Goal: Task Accomplishment & Management: Complete application form

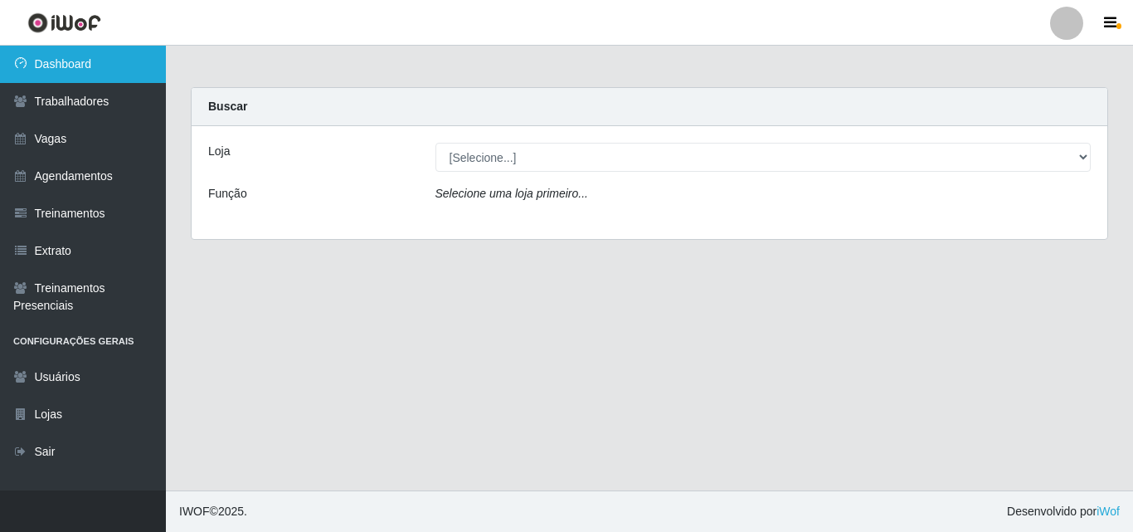
click at [83, 60] on link "Dashboard" at bounding box center [83, 64] width 166 height 37
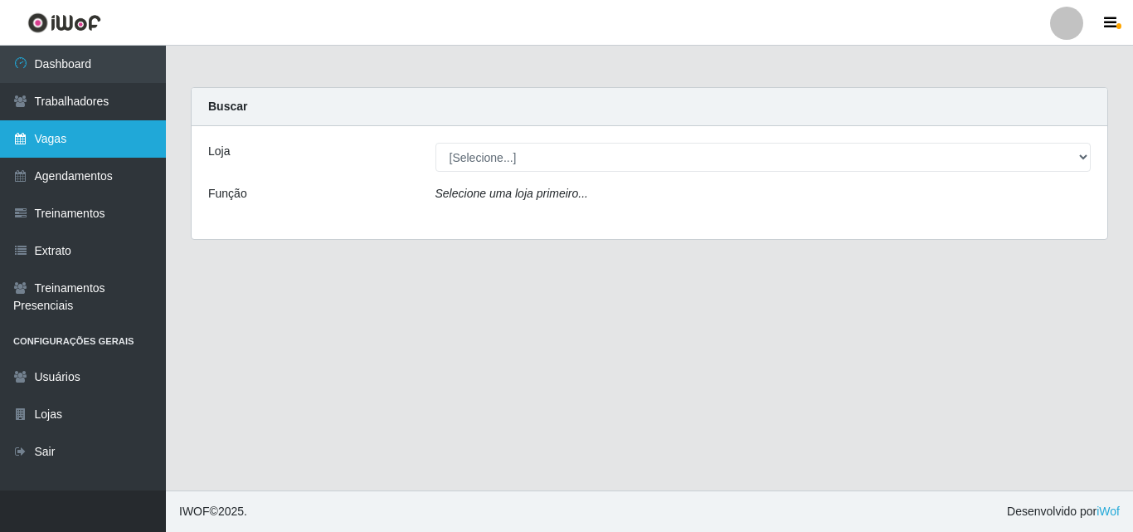
click at [109, 134] on link "Vagas" at bounding box center [83, 138] width 166 height 37
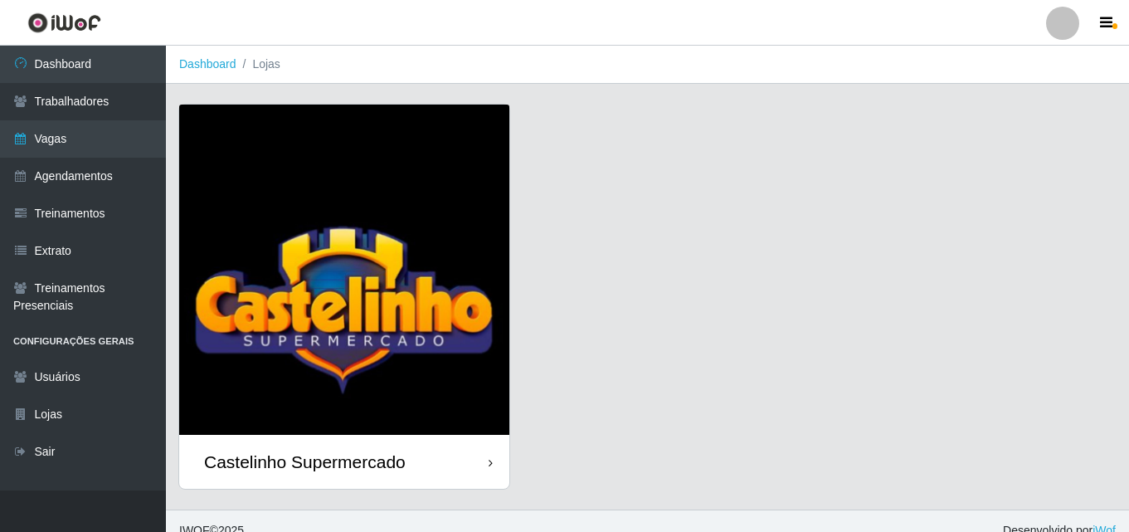
click at [359, 220] on img at bounding box center [344, 270] width 330 height 330
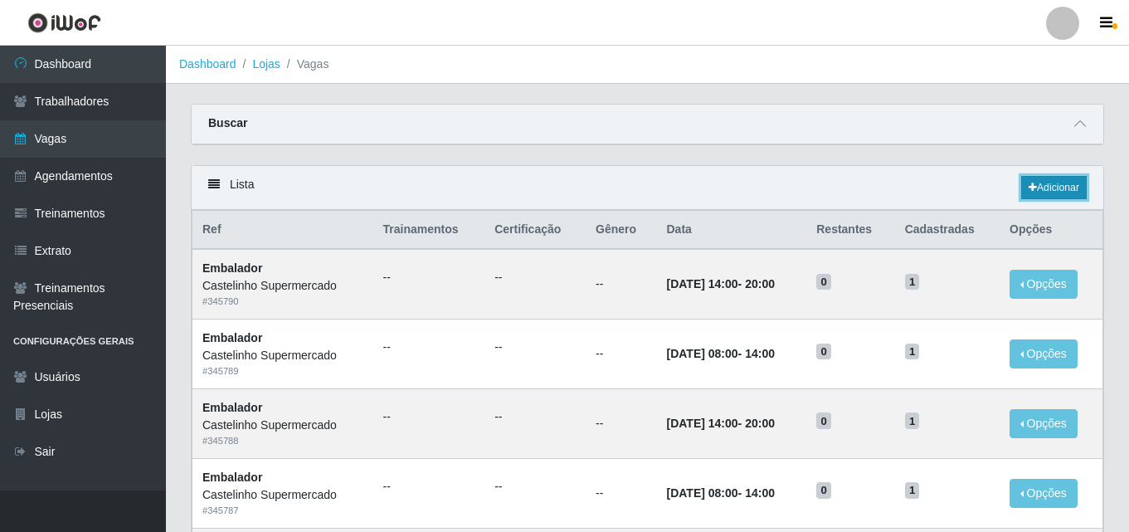
click at [1054, 195] on link "Adicionar" at bounding box center [1054, 187] width 66 height 23
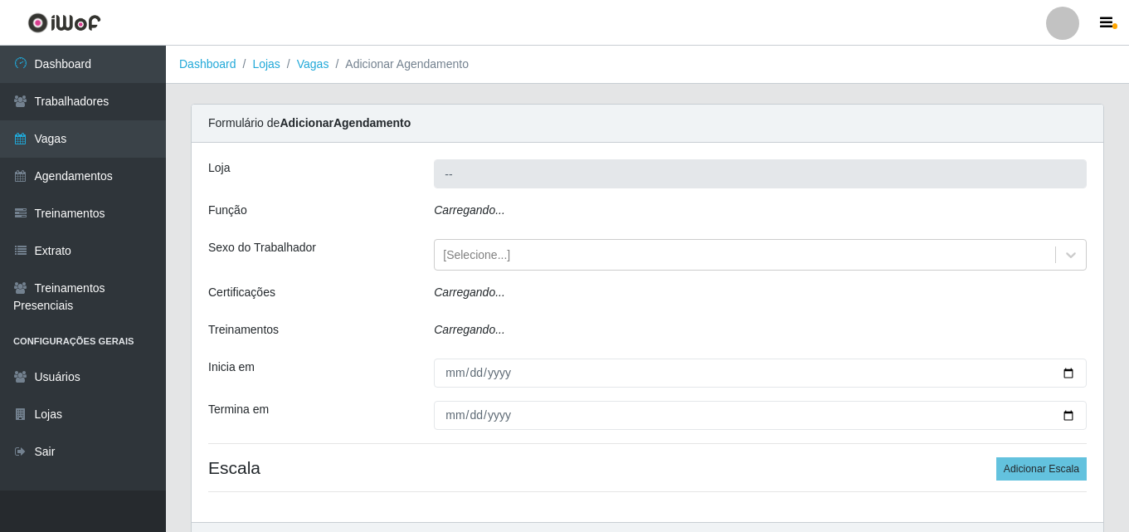
type input "Castelinho Supermercado"
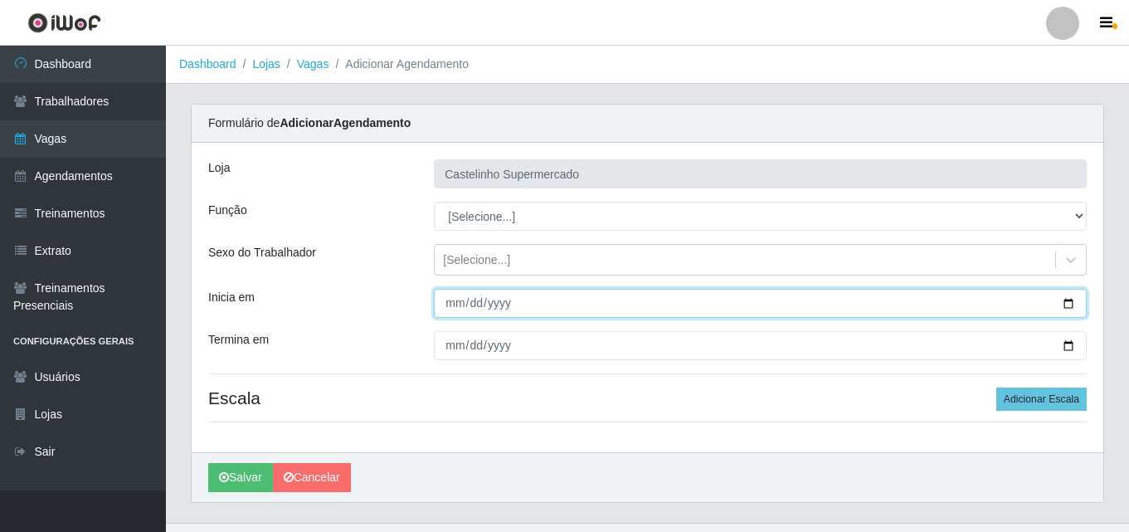
click at [439, 305] on input "Inicia em" at bounding box center [760, 303] width 653 height 29
type input "[DATE]"
click at [444, 304] on input "[DATE]" at bounding box center [760, 303] width 653 height 29
click at [461, 300] on input "[DATE]" at bounding box center [760, 303] width 653 height 29
click at [452, 301] on input "[DATE]" at bounding box center [760, 303] width 653 height 29
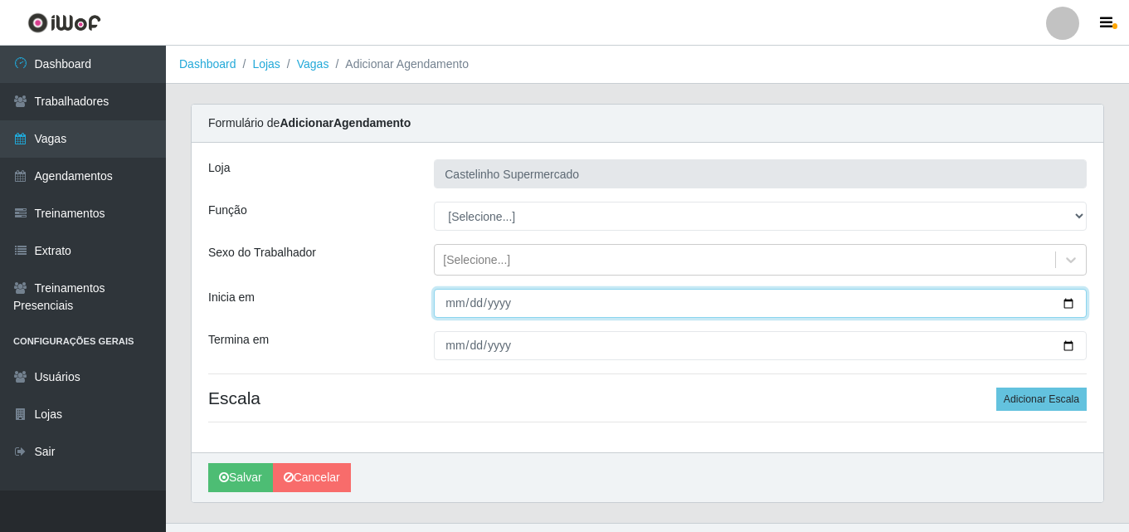
type input "[DATE]"
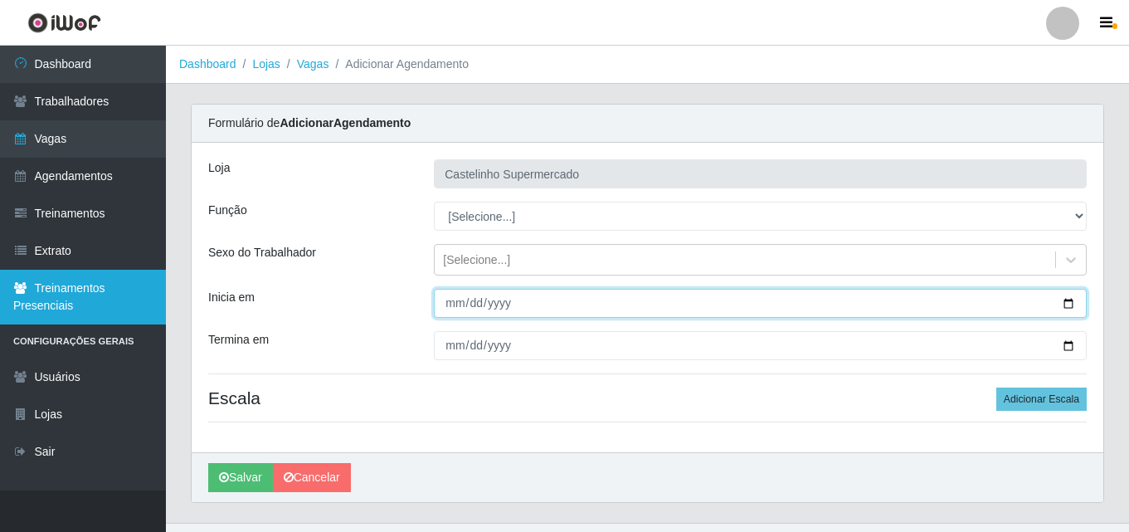
type input "[DATE]"
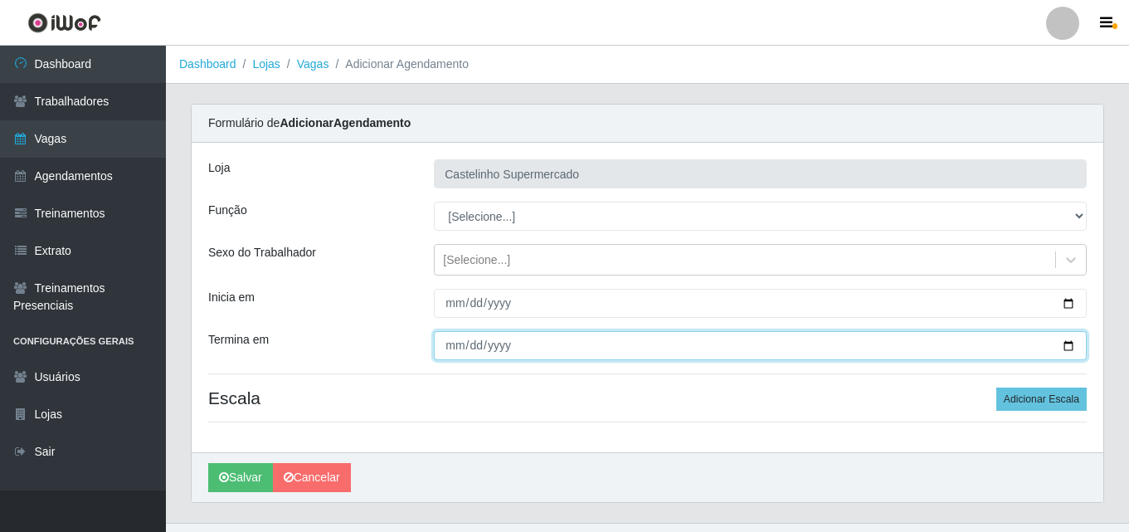
click at [446, 345] on input "Termina em" at bounding box center [760, 345] width 653 height 29
type input "[DATE]"
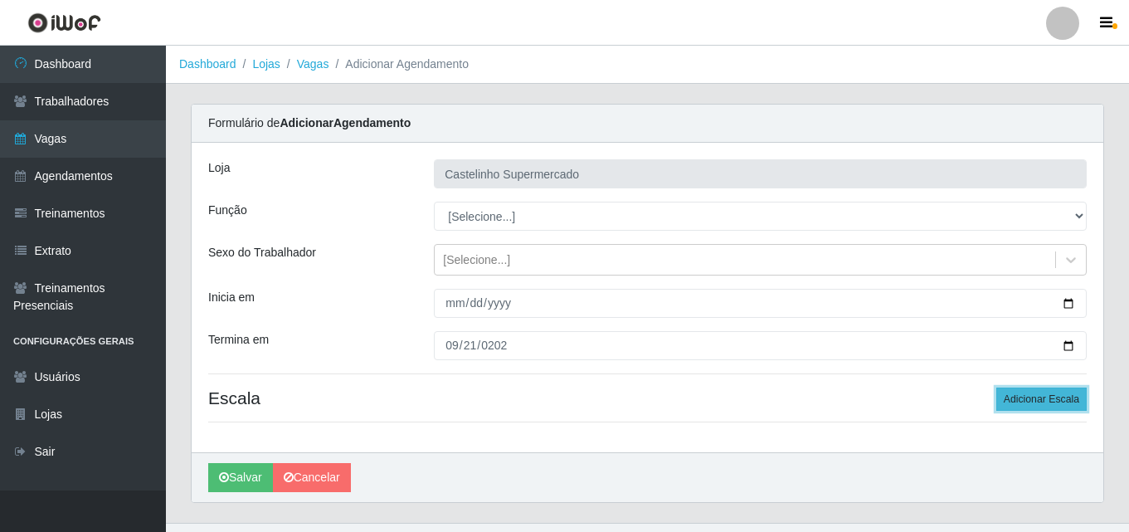
click at [1043, 393] on button "Adicionar Escala" at bounding box center [1041, 398] width 90 height 23
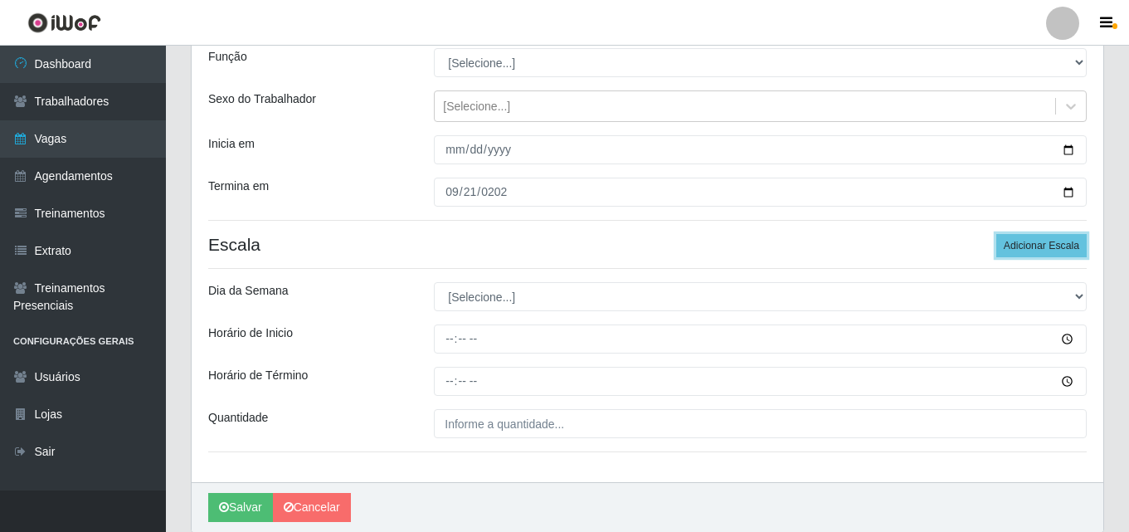
scroll to position [166, 0]
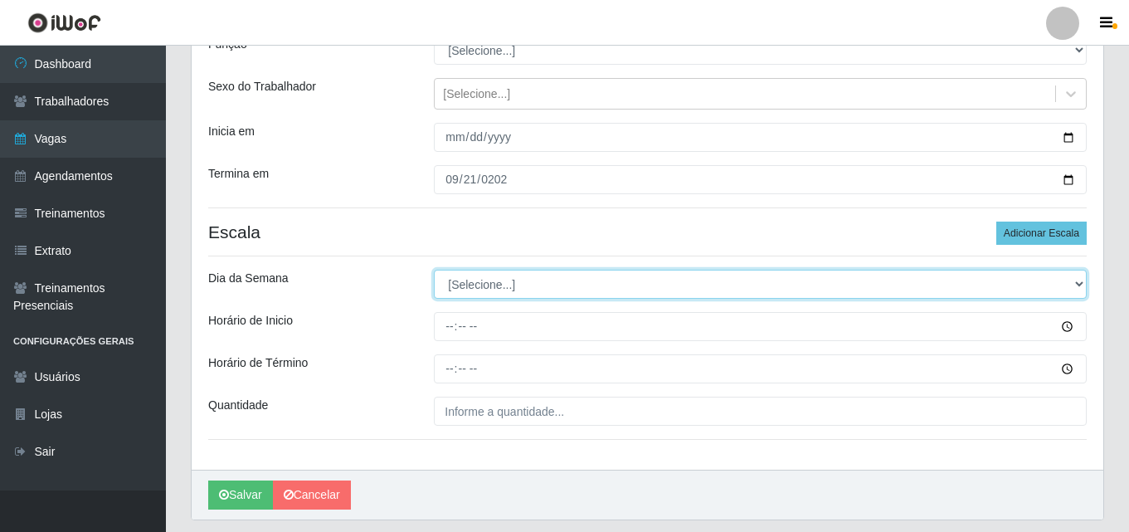
click at [483, 284] on select "[Selecione...] Segunda Terça Quarta Quinta Sexta Sábado Domingo" at bounding box center [760, 284] width 653 height 29
select select "6"
click at [434, 270] on select "[Selecione...] Segunda Terça Quarta Quinta Sexta Sábado Domingo" at bounding box center [760, 284] width 653 height 29
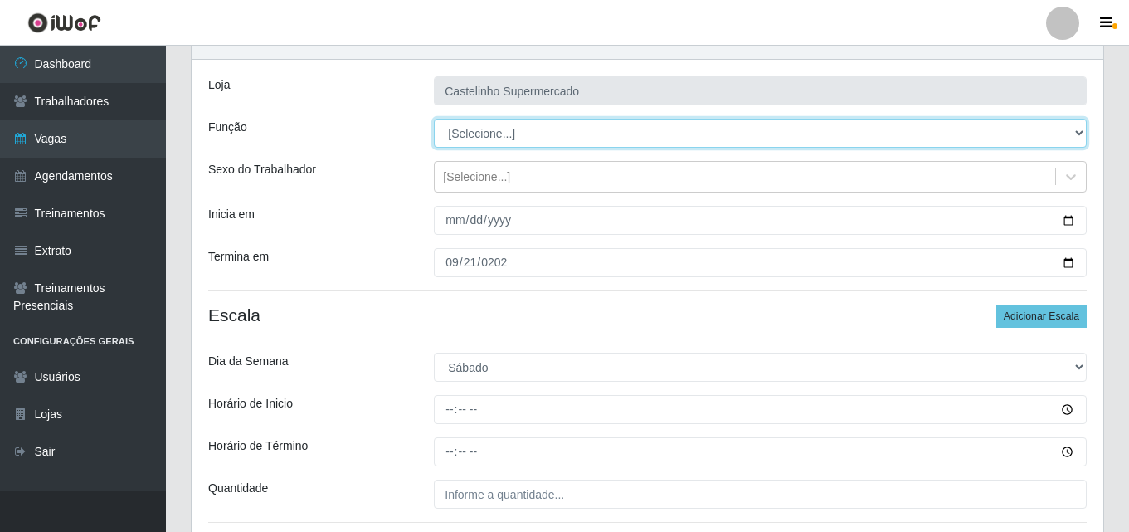
click at [503, 133] on select "[Selecione...] ASG ASG + ASG ++ Balconista de Açougue Balconista de Açougue + B…" at bounding box center [760, 133] width 653 height 29
select select "70"
click at [434, 119] on select "[Selecione...] ASG ASG + ASG ++ Balconista de Açougue Balconista de Açougue + B…" at bounding box center [760, 133] width 653 height 29
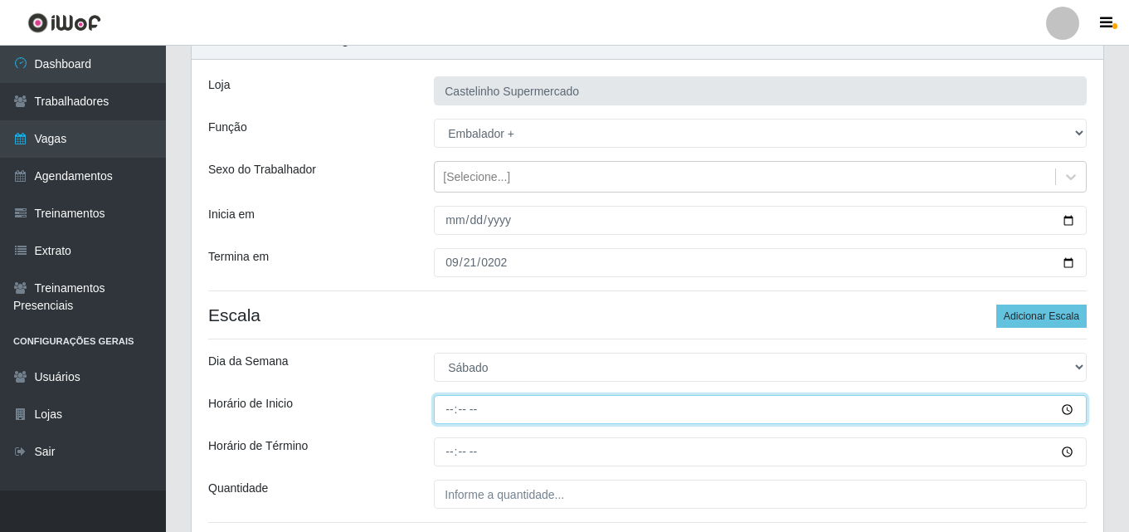
click at [447, 408] on input "Horário de Inicio" at bounding box center [760, 409] width 653 height 29
click at [453, 419] on input "08:30" at bounding box center [760, 409] width 653 height 29
click at [489, 412] on input "08:30" at bounding box center [760, 409] width 653 height 29
click at [450, 412] on input "08:30" at bounding box center [760, 409] width 653 height 29
type input "10:00"
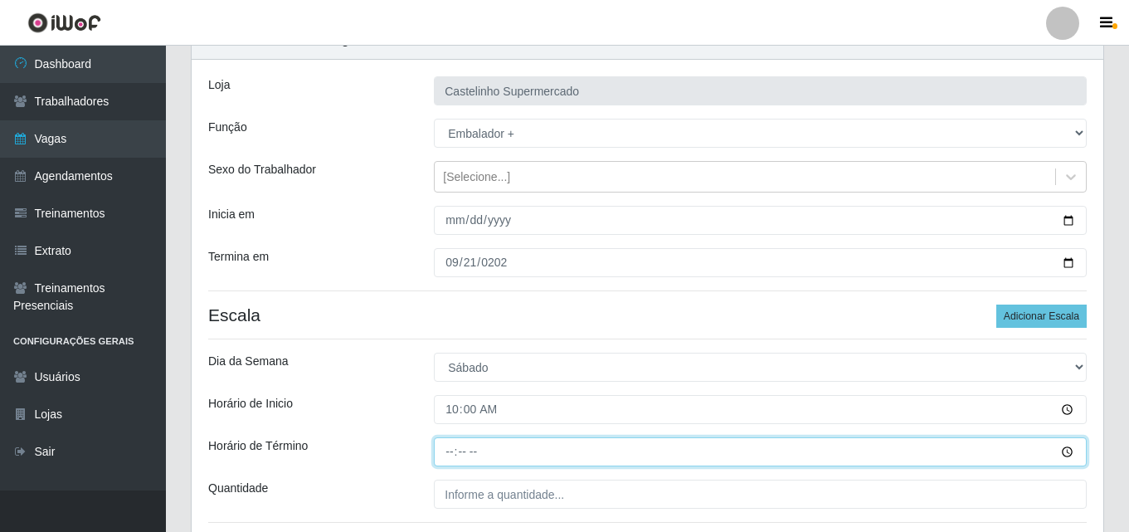
click at [449, 452] on input "Horário de Término" at bounding box center [760, 451] width 653 height 29
type input "14:00"
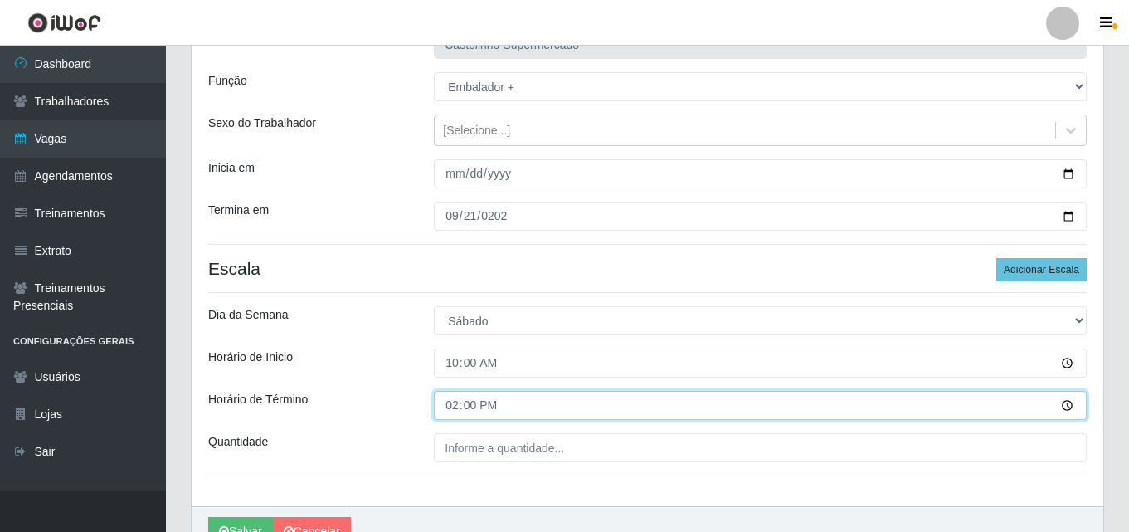
scroll to position [166, 0]
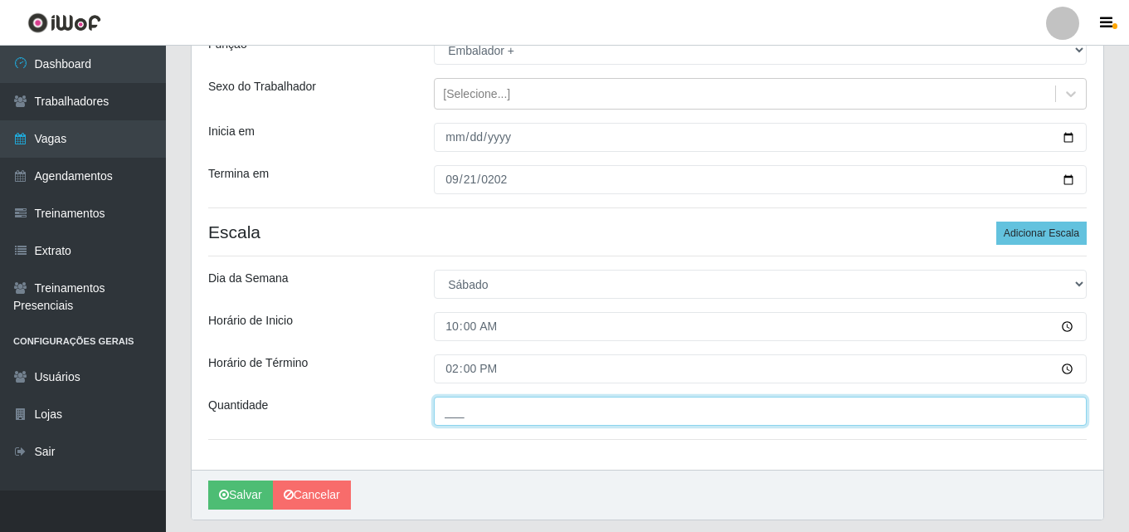
click at [464, 400] on input "___" at bounding box center [760, 410] width 653 height 29
type input "1__"
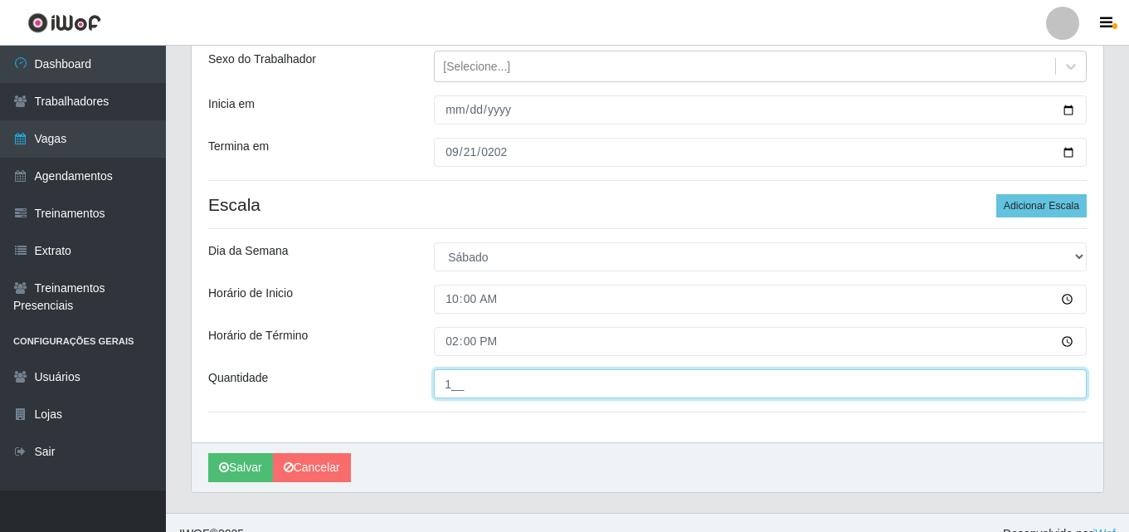
scroll to position [216, 0]
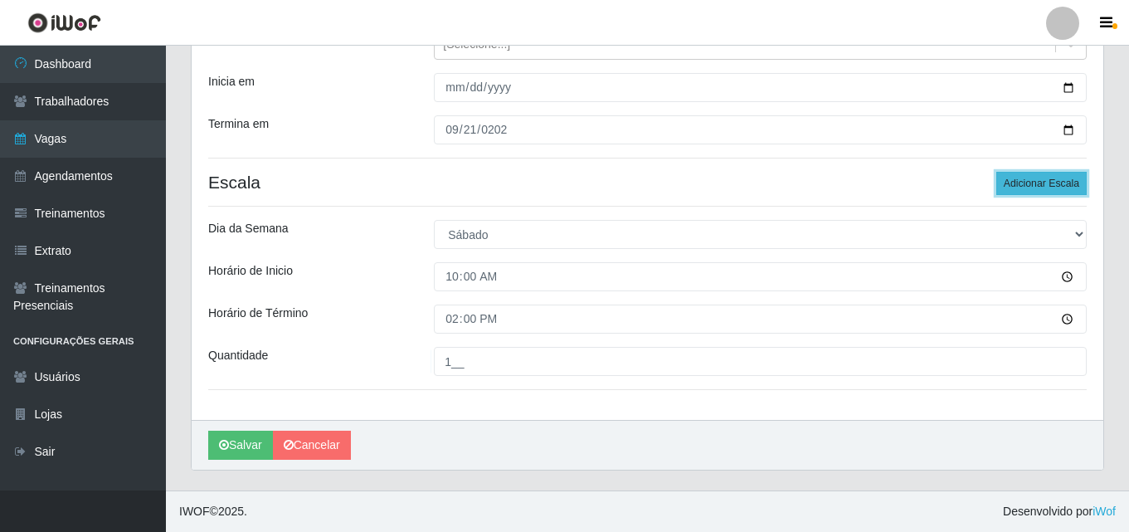
click at [1011, 182] on button "Adicionar Escala" at bounding box center [1041, 183] width 90 height 23
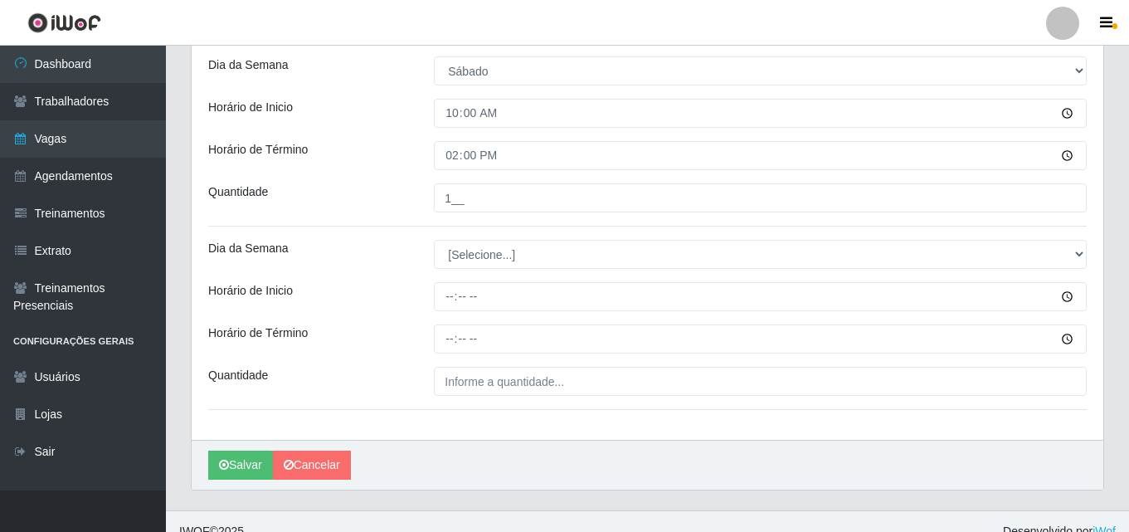
scroll to position [382, 0]
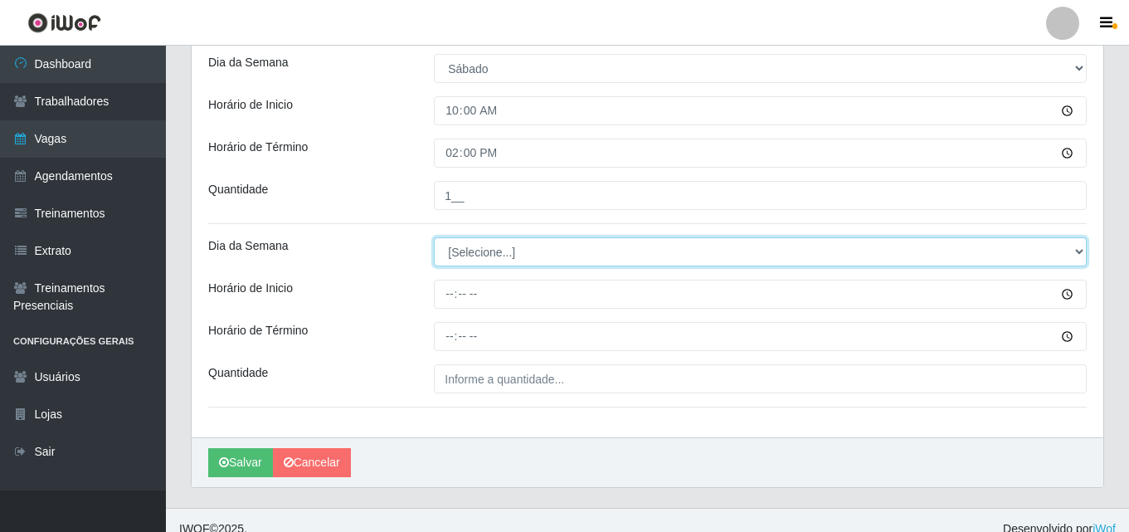
click at [478, 255] on select "[Selecione...] Segunda Terça Quarta Quinta Sexta Sábado Domingo" at bounding box center [760, 251] width 653 height 29
select select "6"
click at [434, 237] on select "[Selecione...] Segunda Terça Quarta Quinta Sexta Sábado Domingo" at bounding box center [760, 251] width 653 height 29
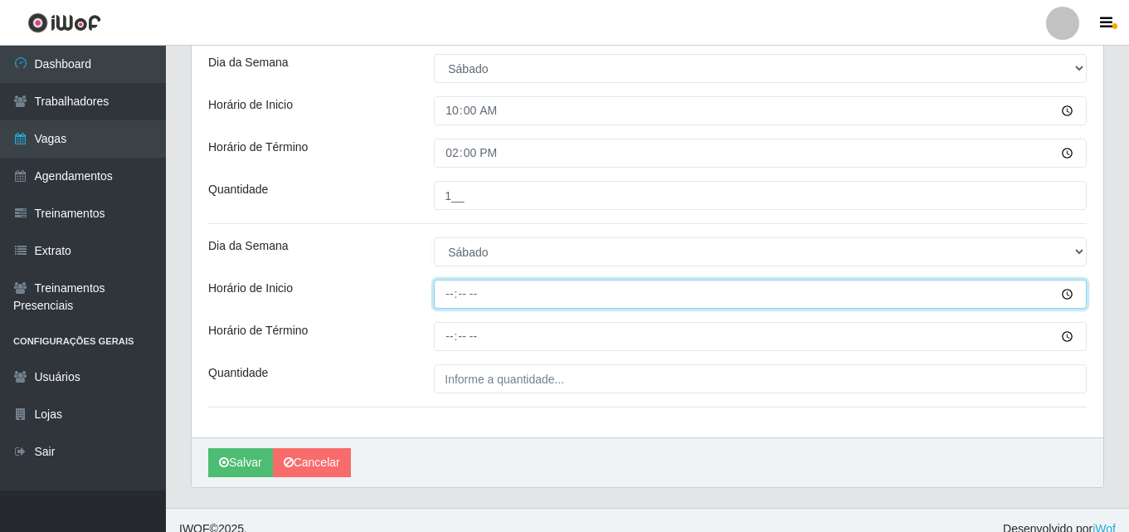
click at [450, 294] on input "Horário de Inicio" at bounding box center [760, 293] width 653 height 29
type input "14:00"
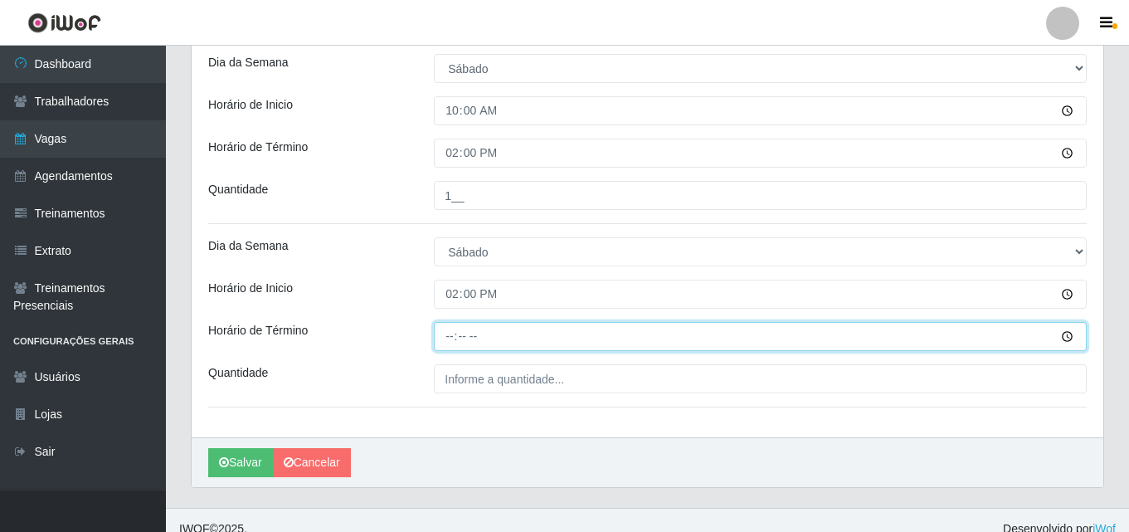
type input "20:00"
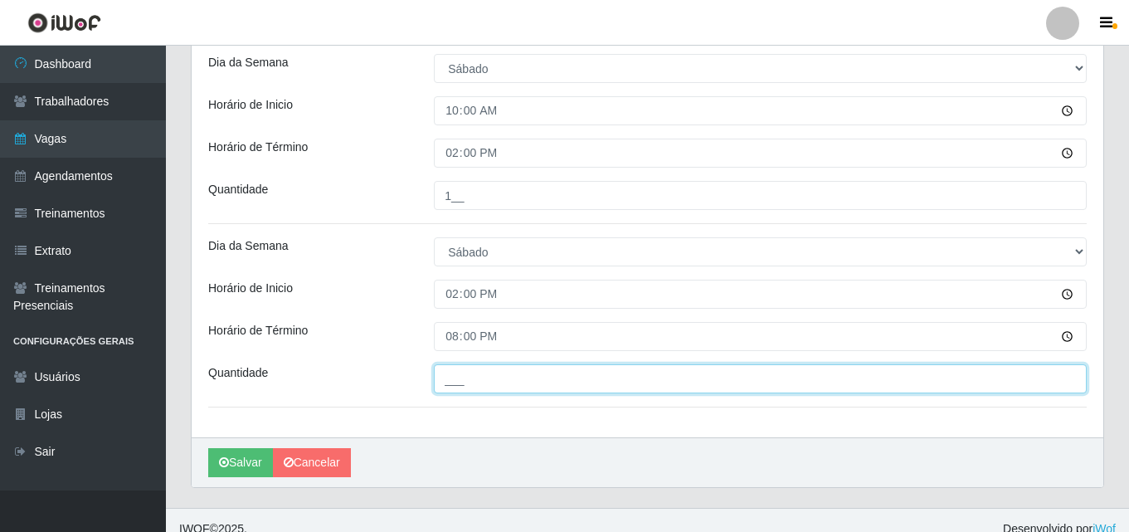
click at [464, 376] on input "___" at bounding box center [760, 378] width 653 height 29
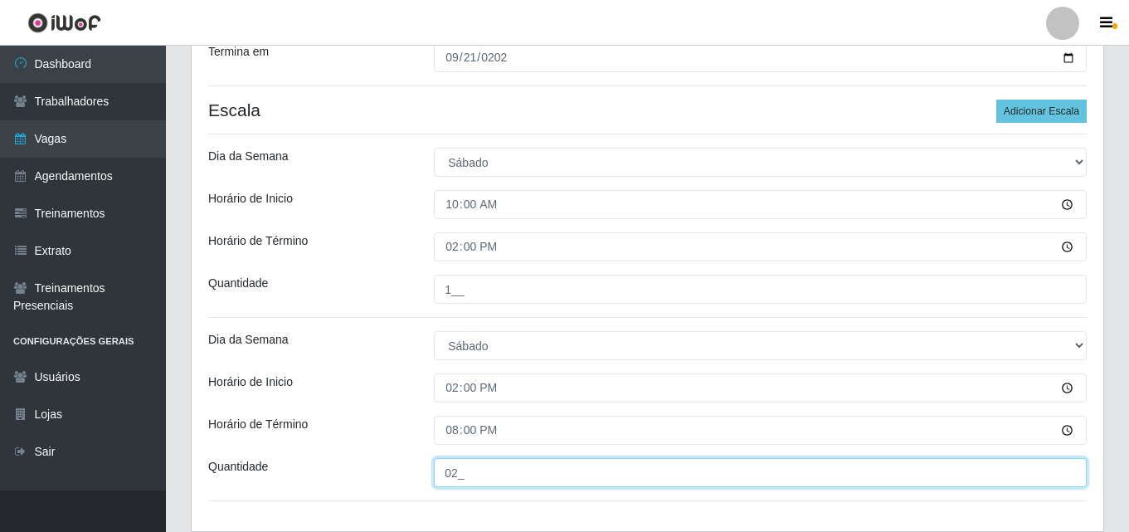
scroll to position [133, 0]
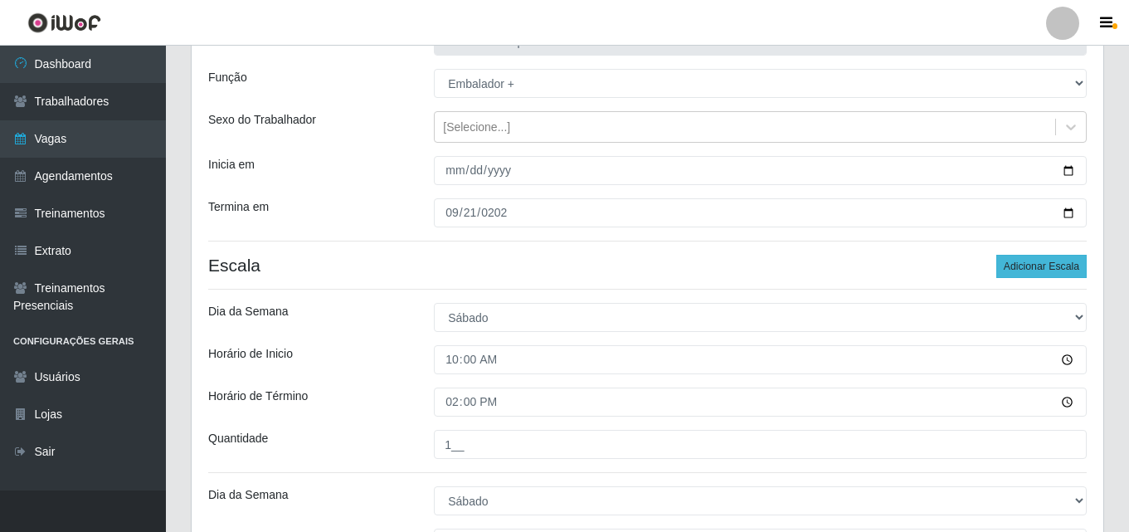
type input "02_"
click at [1050, 272] on button "Adicionar Escala" at bounding box center [1041, 266] width 90 height 23
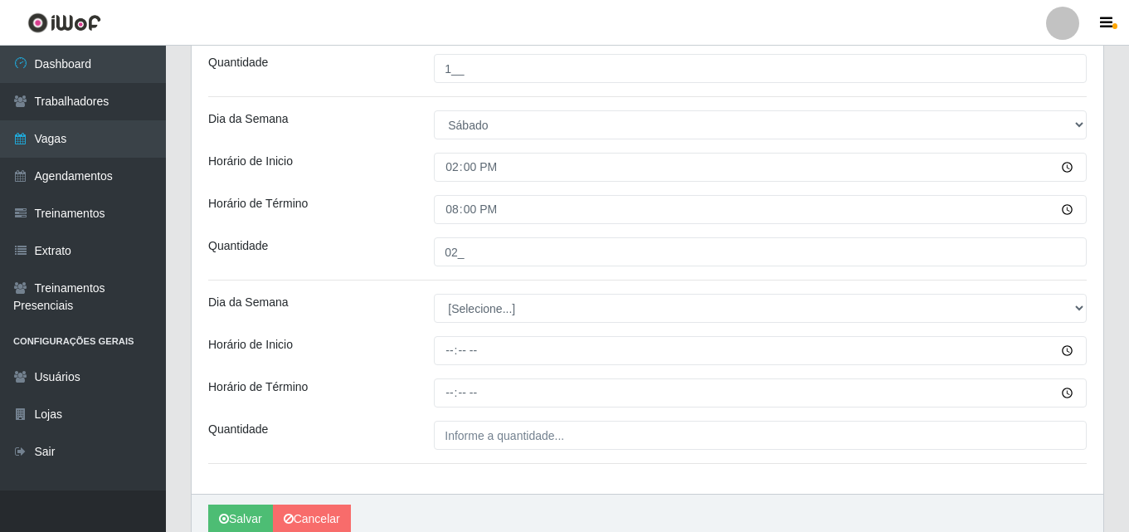
scroll to position [547, 0]
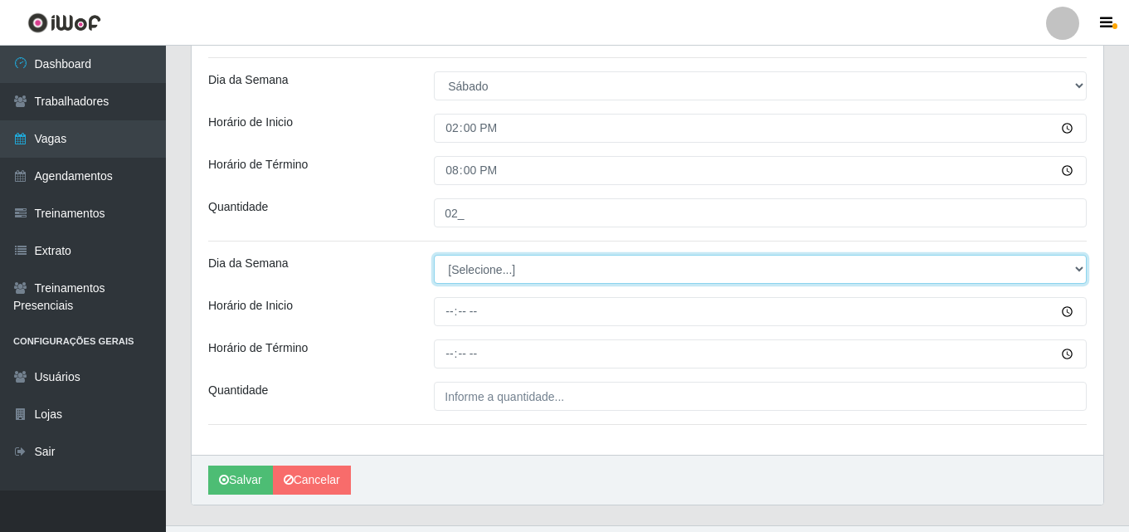
click at [514, 273] on select "[Selecione...] Segunda Terça Quarta Quinta Sexta Sábado Domingo" at bounding box center [760, 269] width 653 height 29
select select "0"
click at [434, 255] on select "[Selecione...] Segunda Terça Quarta Quinta Sexta Sábado Domingo" at bounding box center [760, 269] width 653 height 29
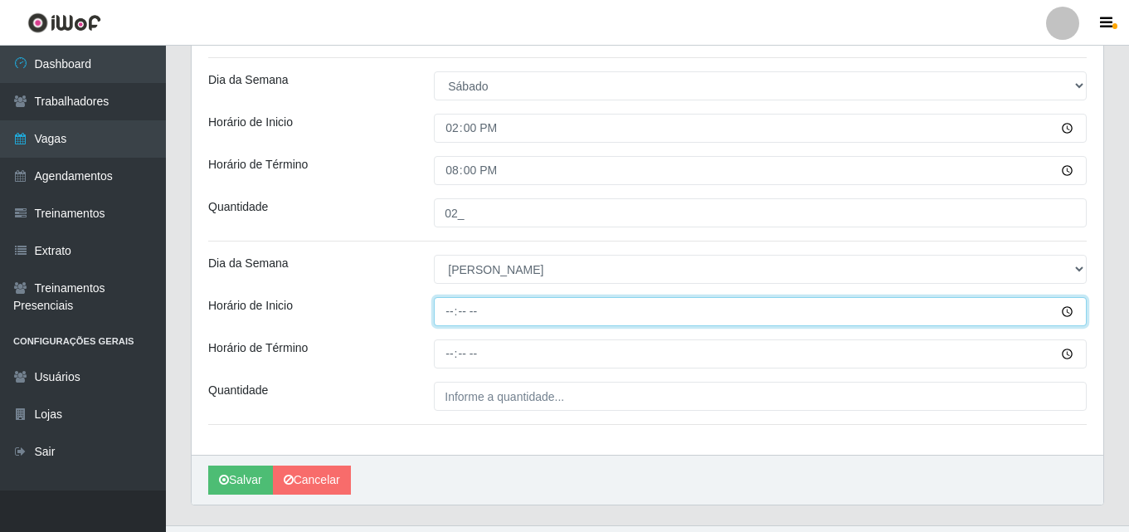
click at [447, 306] on input "Horário de Inicio" at bounding box center [760, 311] width 653 height 29
type input "07:30"
type input "07:00"
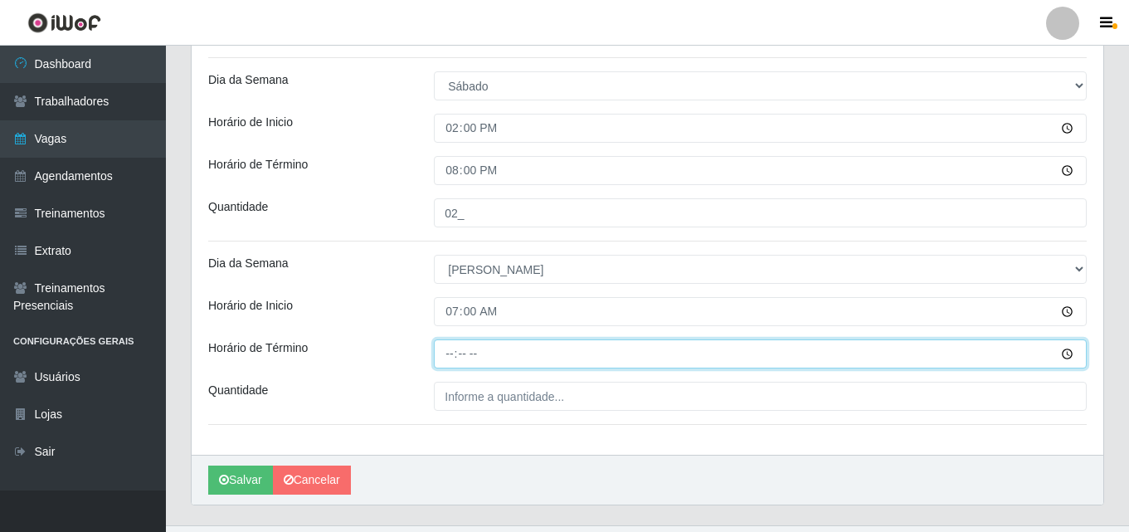
type input "13:00"
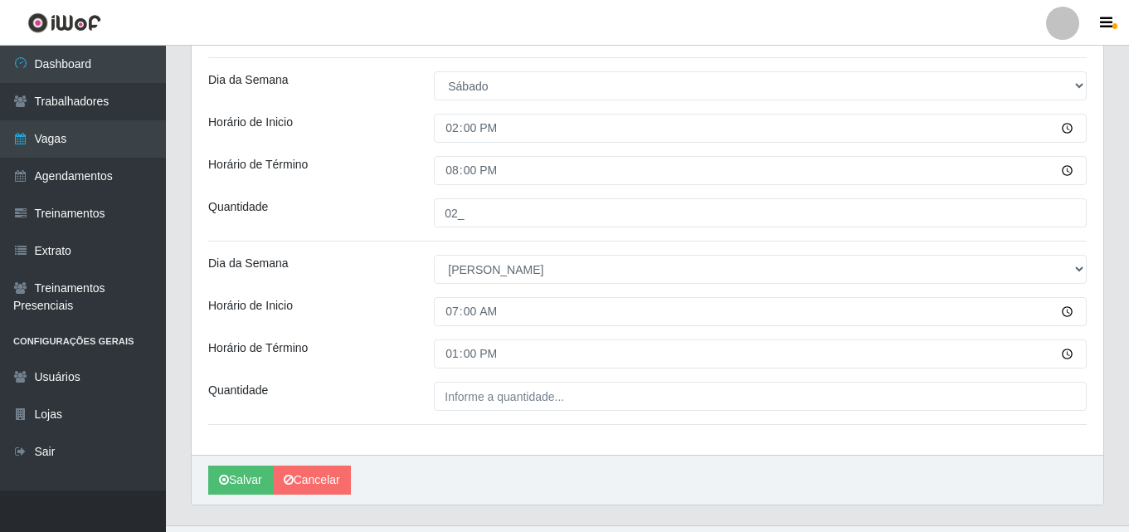
click at [532, 411] on div "[PERSON_NAME] Supermercado Função [Selecione...] ASG ASG + ASG ++ Balconista de…" at bounding box center [647, 24] width 911 height 859
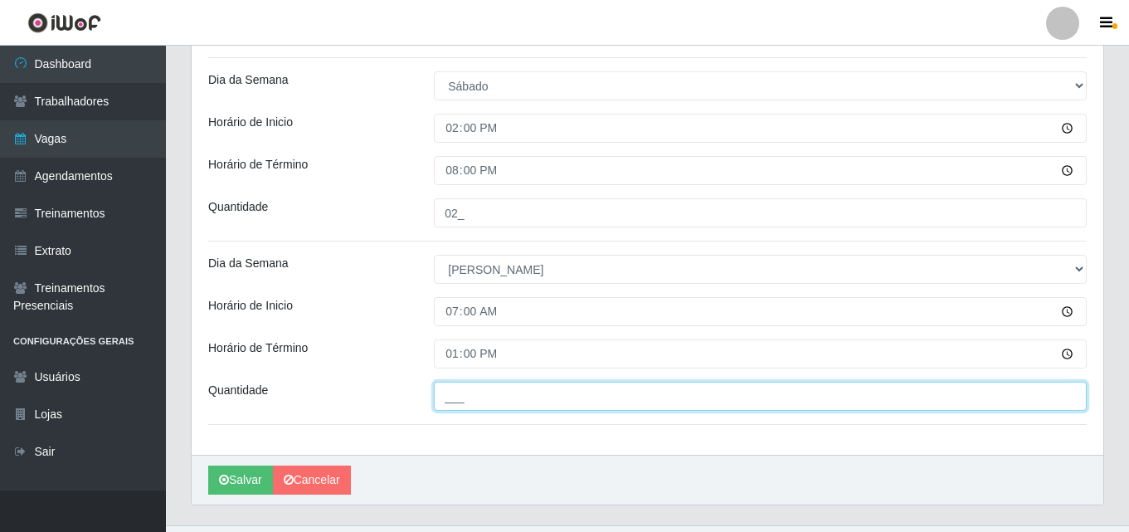
click at [513, 394] on input "___" at bounding box center [760, 396] width 653 height 29
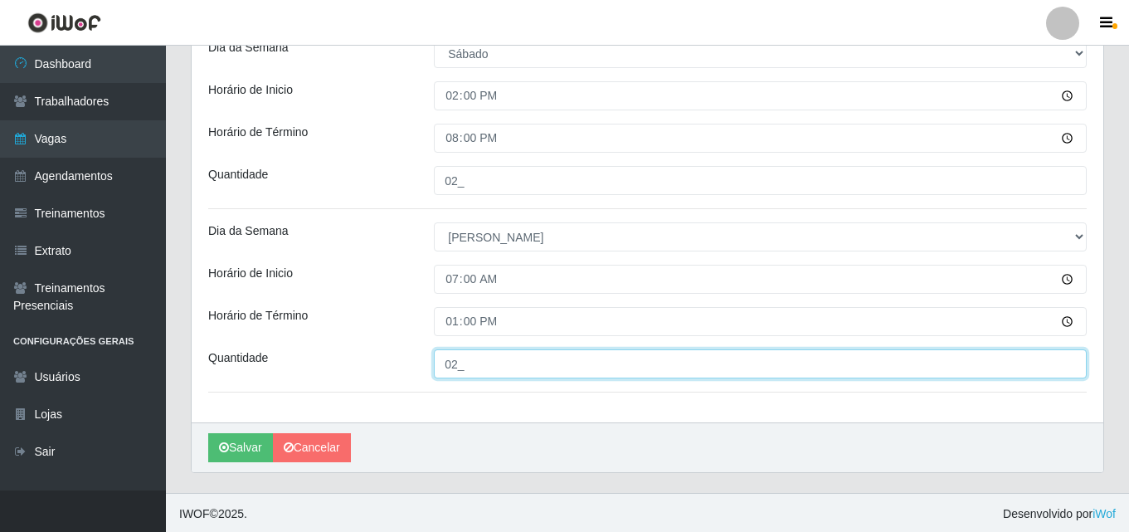
scroll to position [582, 0]
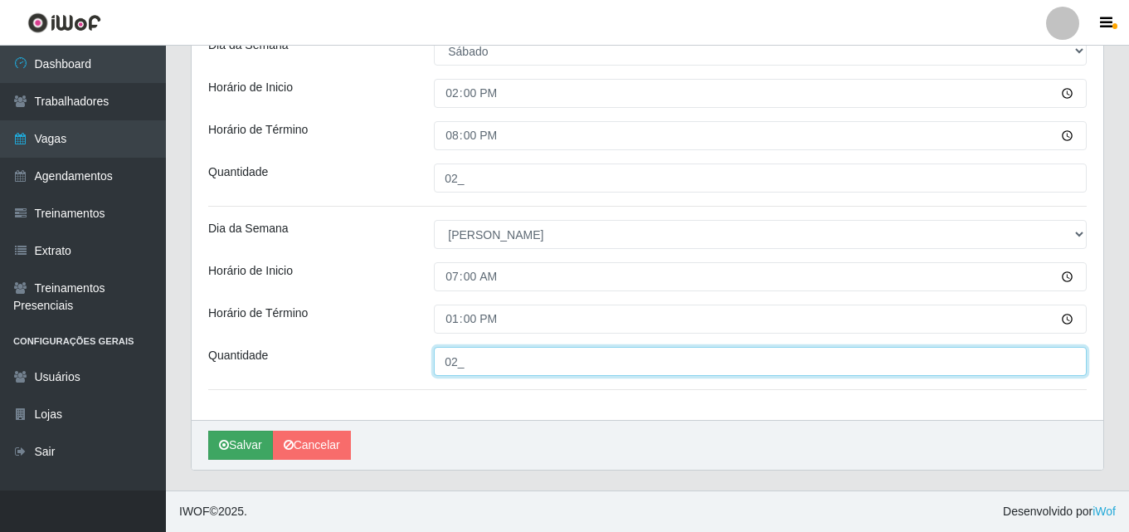
type input "02_"
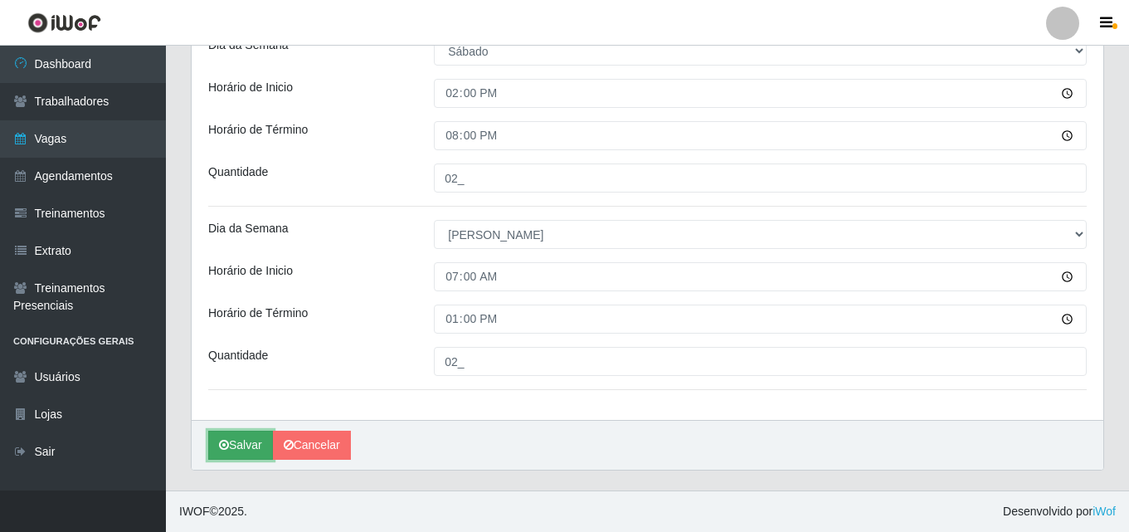
click at [250, 450] on button "Salvar" at bounding box center [240, 444] width 65 height 29
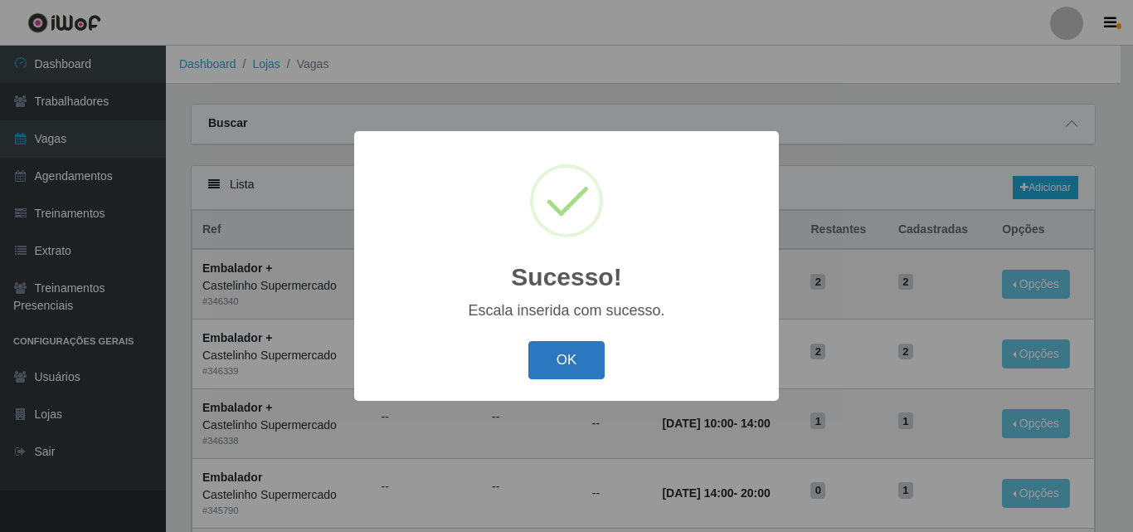
click at [577, 370] on button "OK" at bounding box center [566, 360] width 77 height 39
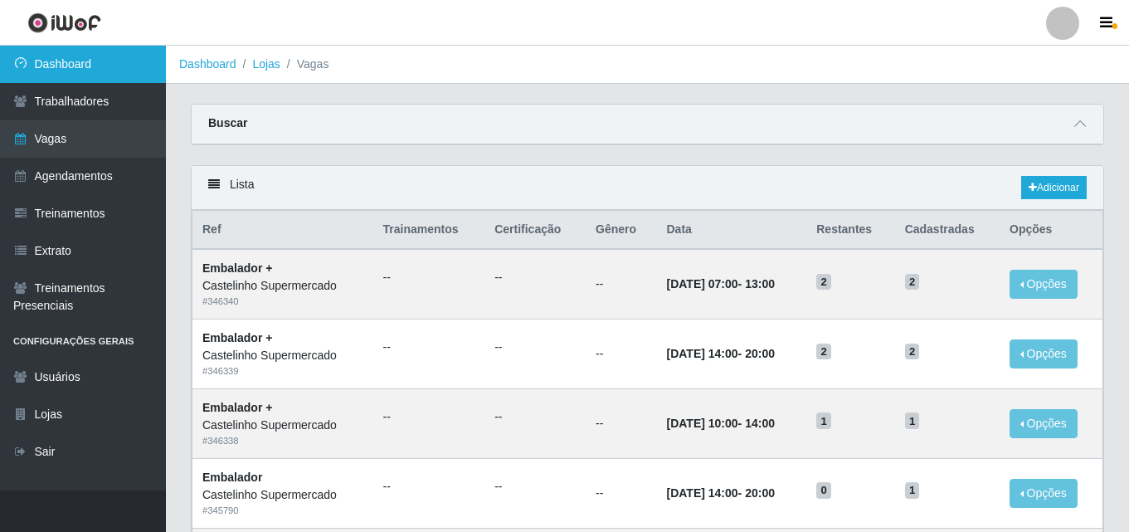
click at [80, 64] on link "Dashboard" at bounding box center [83, 64] width 166 height 37
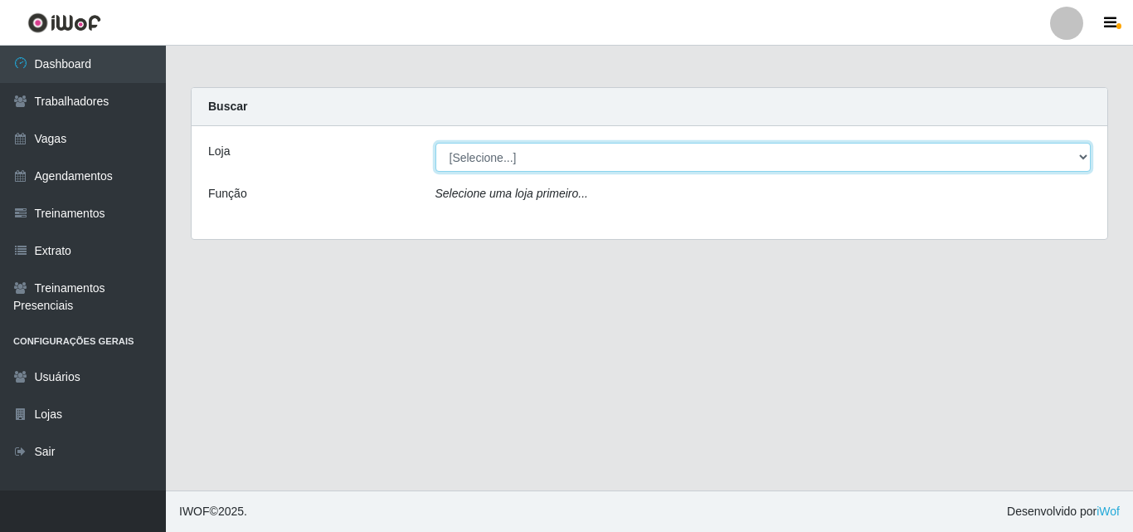
click at [1080, 155] on select "[Selecione...] Castelinho Supermercado" at bounding box center [763, 157] width 656 height 29
select select "377"
click at [435, 143] on select "[Selecione...] Castelinho Supermercado" at bounding box center [763, 157] width 656 height 29
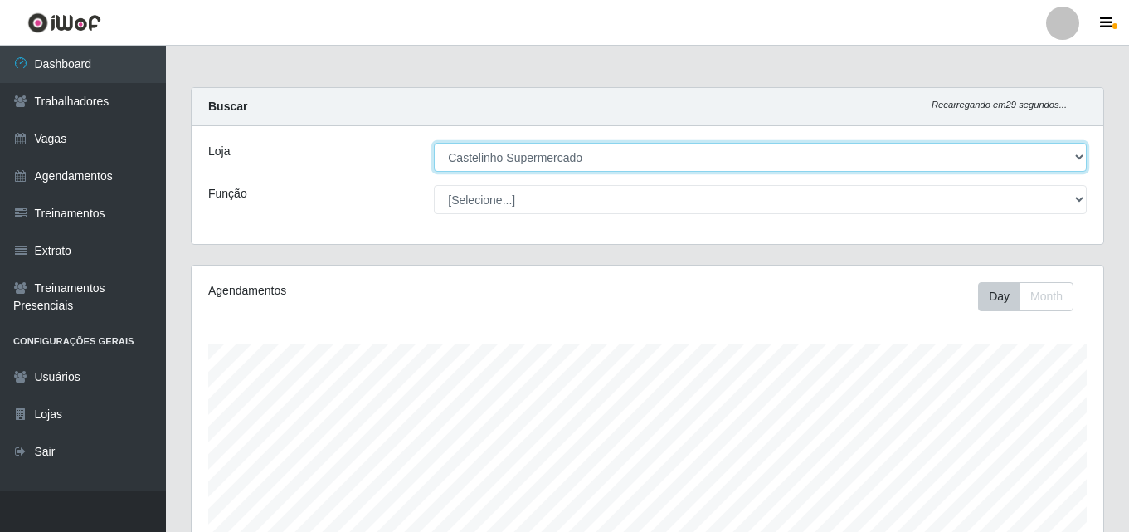
scroll to position [344, 911]
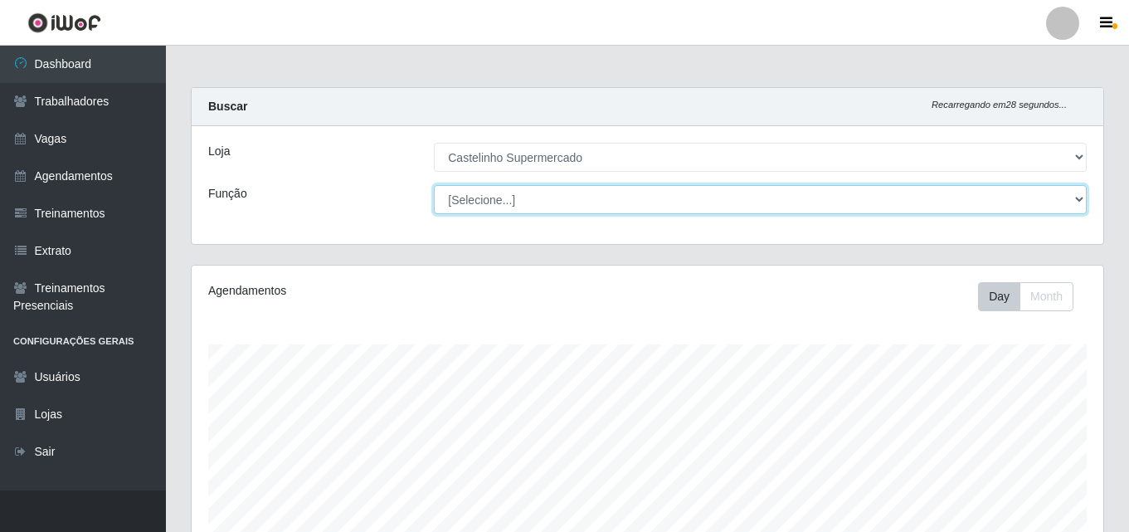
click at [1080, 192] on select "[Selecione...] ASG ASG + ASG ++ Balconista de Açougue Balconista de Açougue + B…" at bounding box center [760, 199] width 653 height 29
select select "1"
click at [434, 185] on select "[Selecione...] ASG ASG + ASG ++ Balconista de Açougue Balconista de Açougue + B…" at bounding box center [760, 199] width 653 height 29
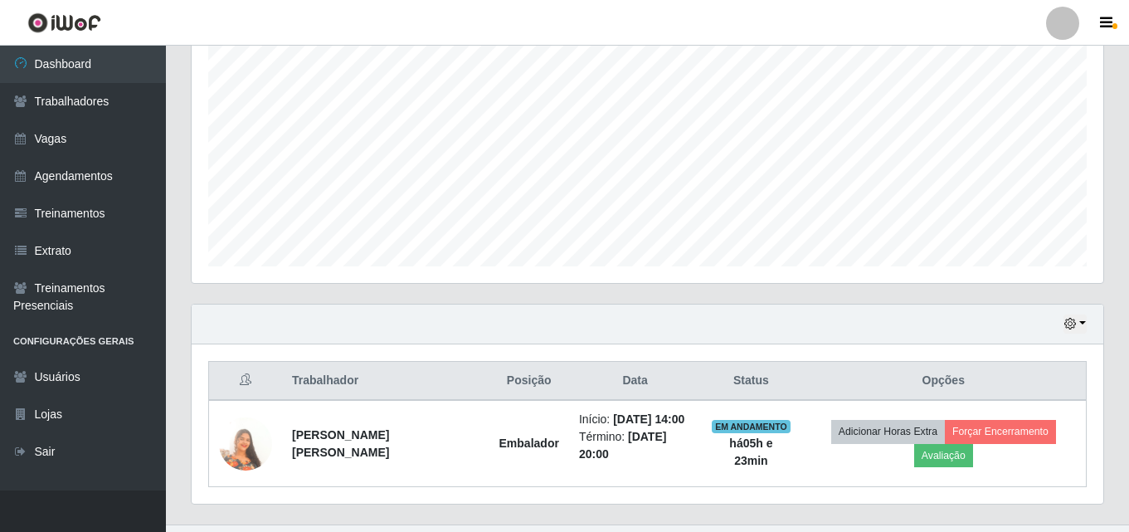
scroll to position [332, 0]
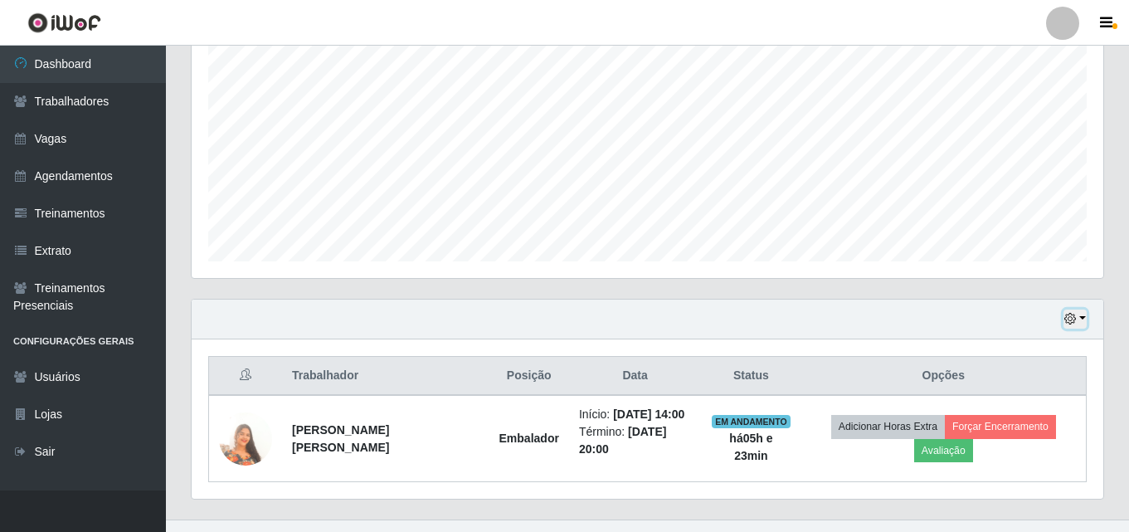
click at [1078, 319] on button "button" at bounding box center [1074, 318] width 23 height 19
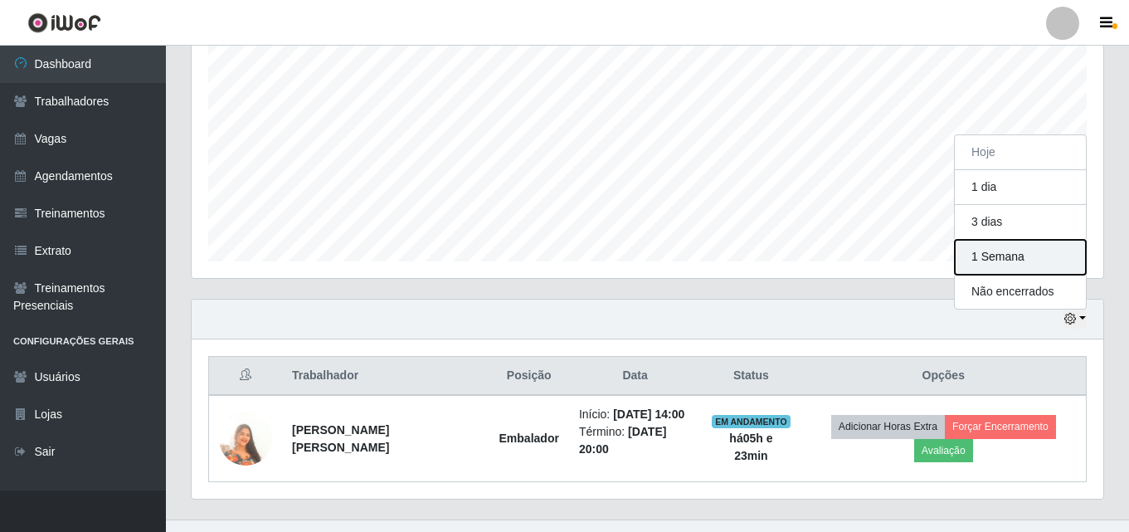
click at [987, 251] on button "1 Semana" at bounding box center [1020, 257] width 131 height 35
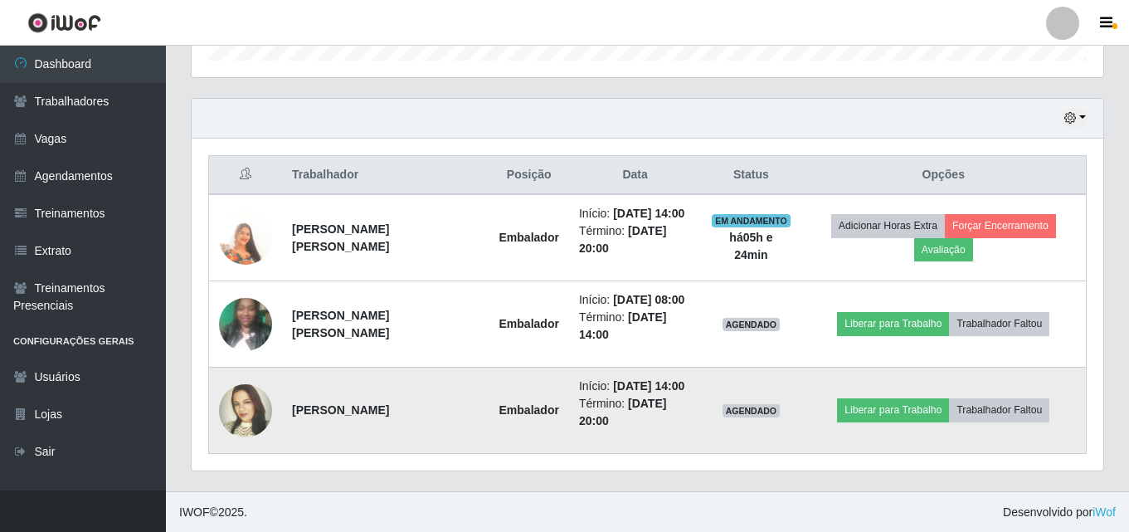
scroll to position [533, 0]
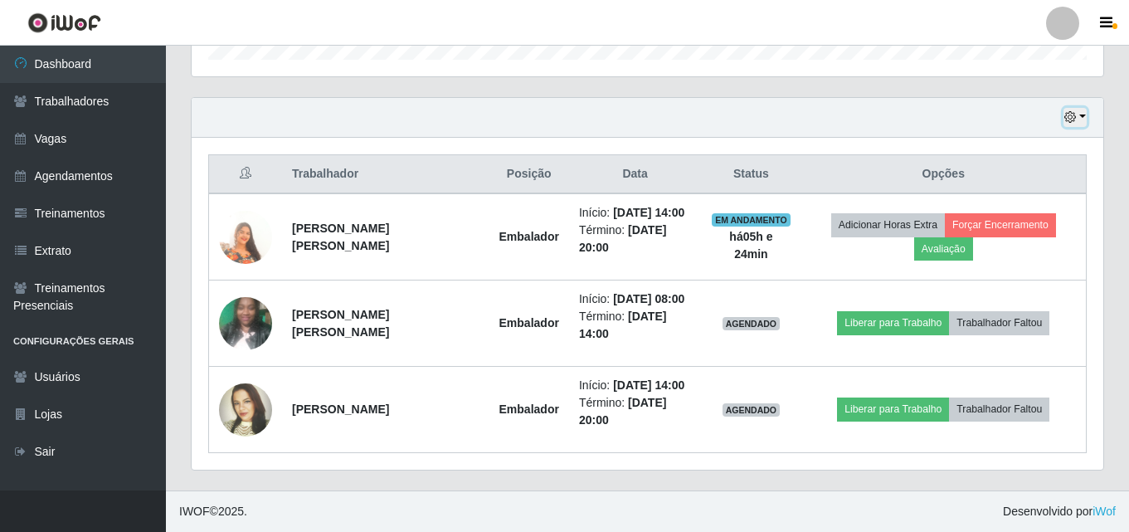
click at [1082, 112] on button "button" at bounding box center [1074, 117] width 23 height 19
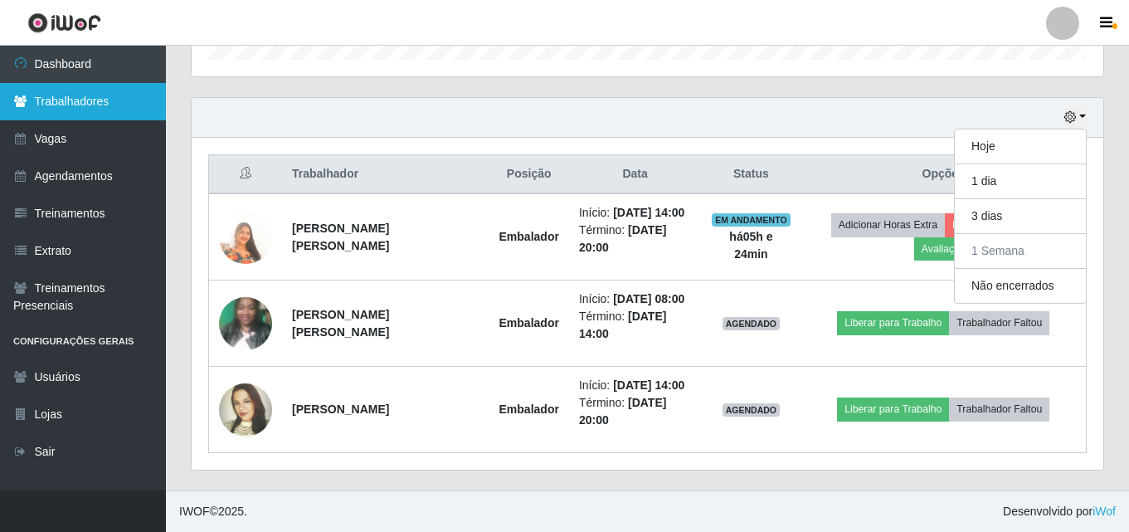
click at [85, 106] on link "Trabalhadores" at bounding box center [83, 101] width 166 height 37
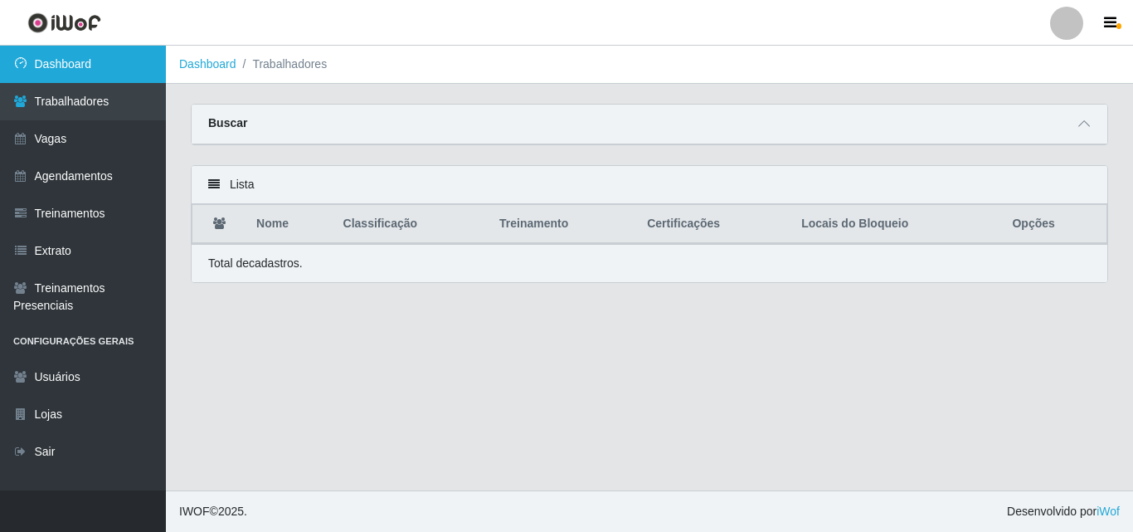
click at [61, 69] on link "Dashboard" at bounding box center [83, 64] width 166 height 37
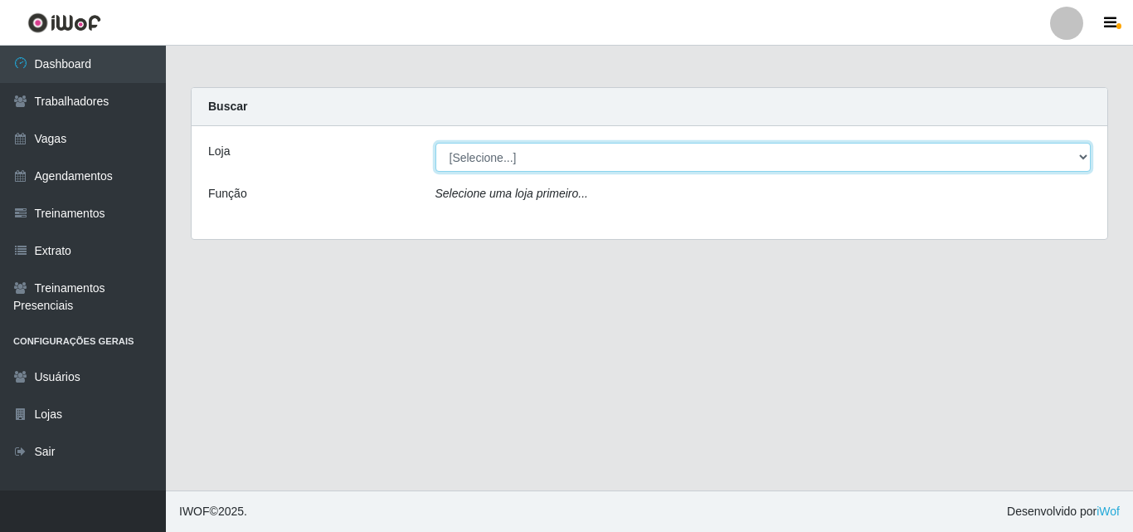
click at [1075, 163] on select "[Selecione...] Castelinho Supermercado" at bounding box center [763, 157] width 656 height 29
select select "377"
click at [435, 143] on select "[Selecione...] Castelinho Supermercado" at bounding box center [763, 157] width 656 height 29
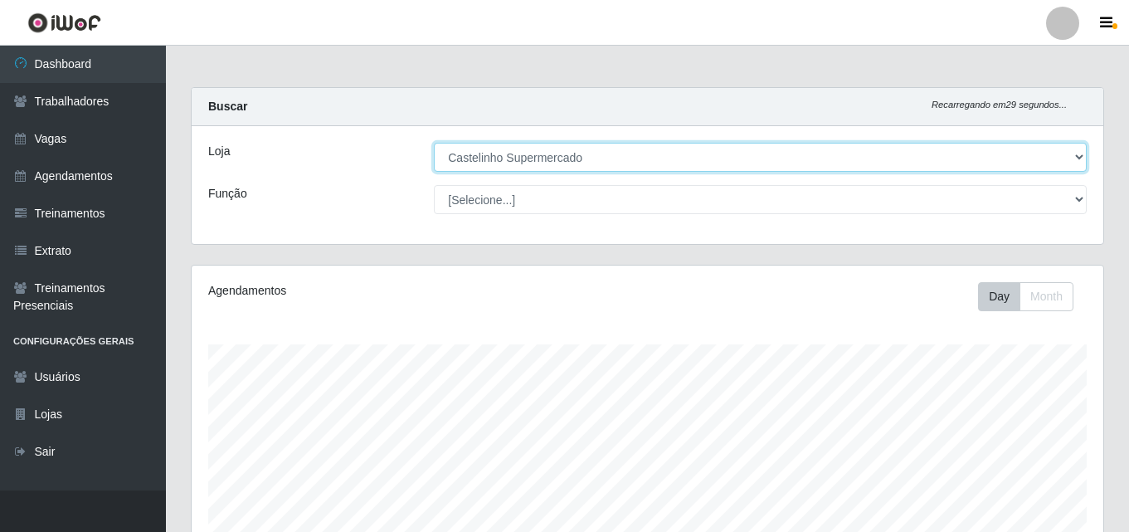
scroll to position [344, 911]
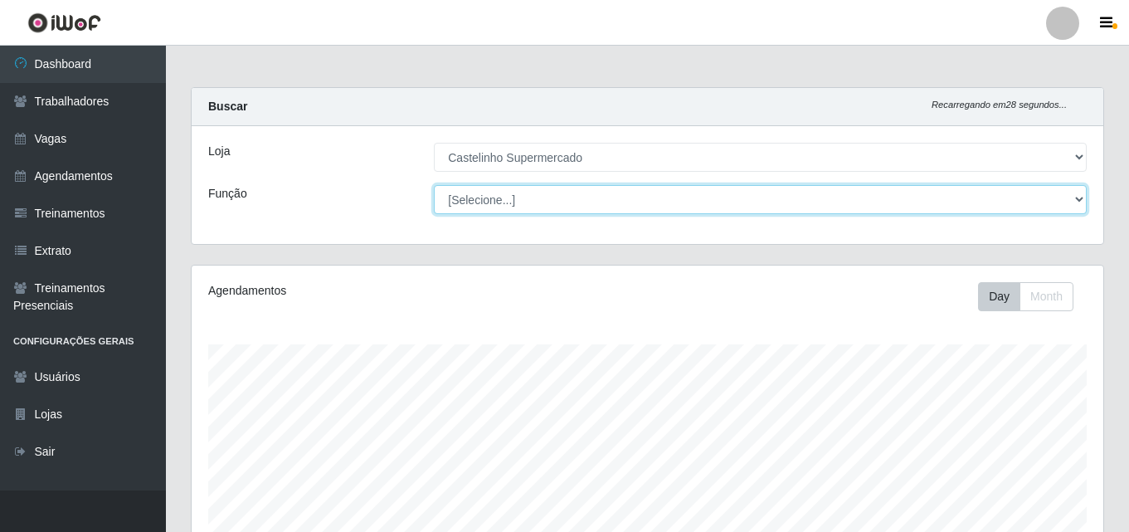
click at [1081, 199] on select "[Selecione...] ASG ASG + ASG ++ Balconista de Açougue Balconista de Açougue + B…" at bounding box center [760, 199] width 653 height 29
select select "70"
click at [434, 185] on select "[Selecione...] ASG ASG + ASG ++ Balconista de Açougue Balconista de Açougue + B…" at bounding box center [760, 199] width 653 height 29
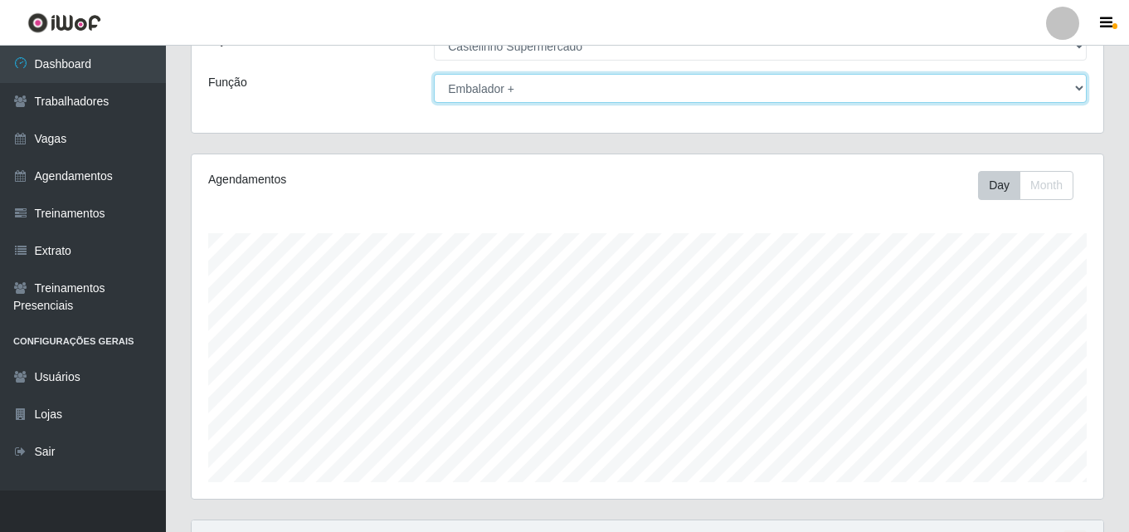
scroll to position [275, 0]
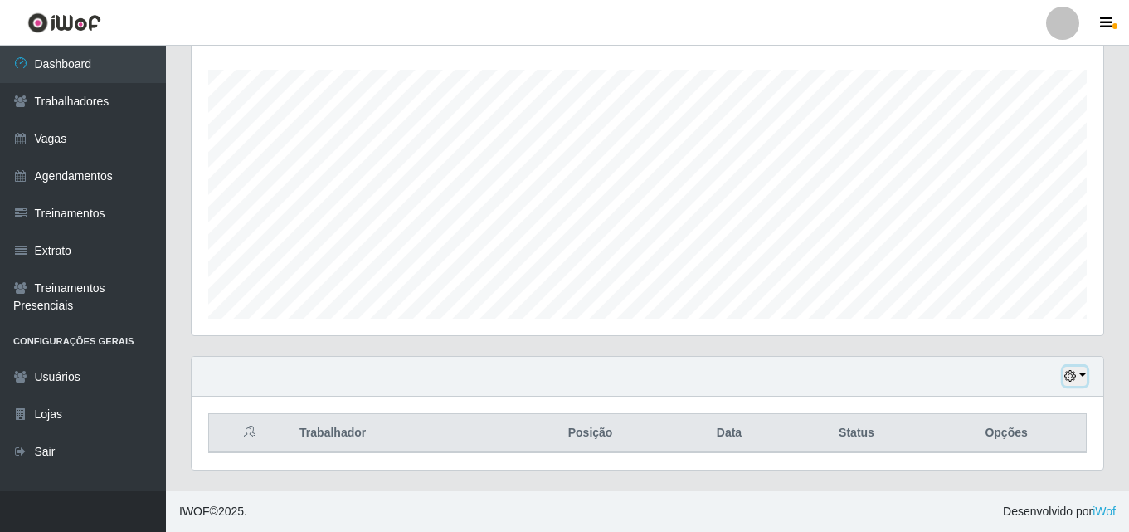
click at [1085, 377] on button "button" at bounding box center [1074, 376] width 23 height 19
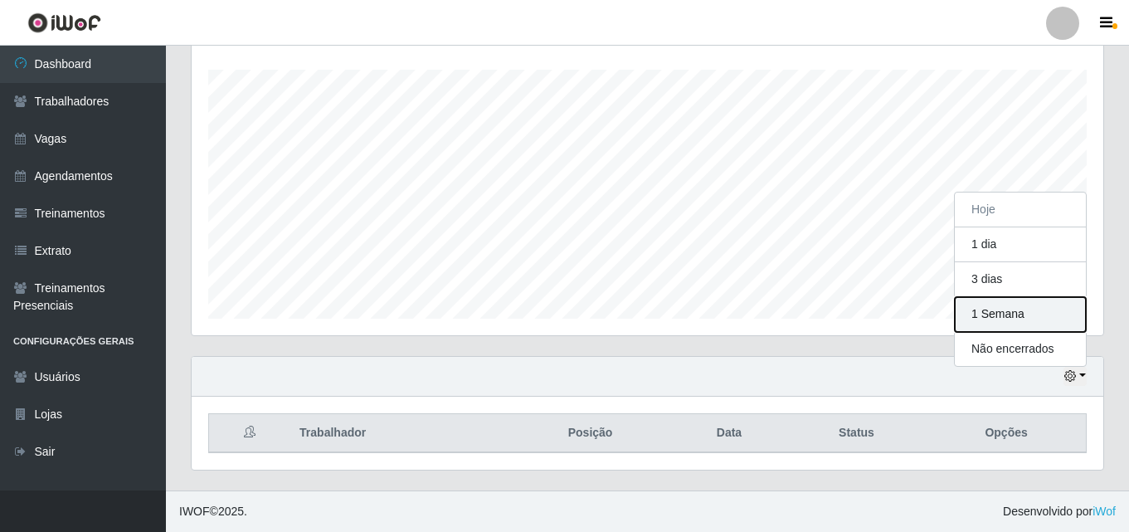
click at [973, 314] on button "1 Semana" at bounding box center [1020, 314] width 131 height 35
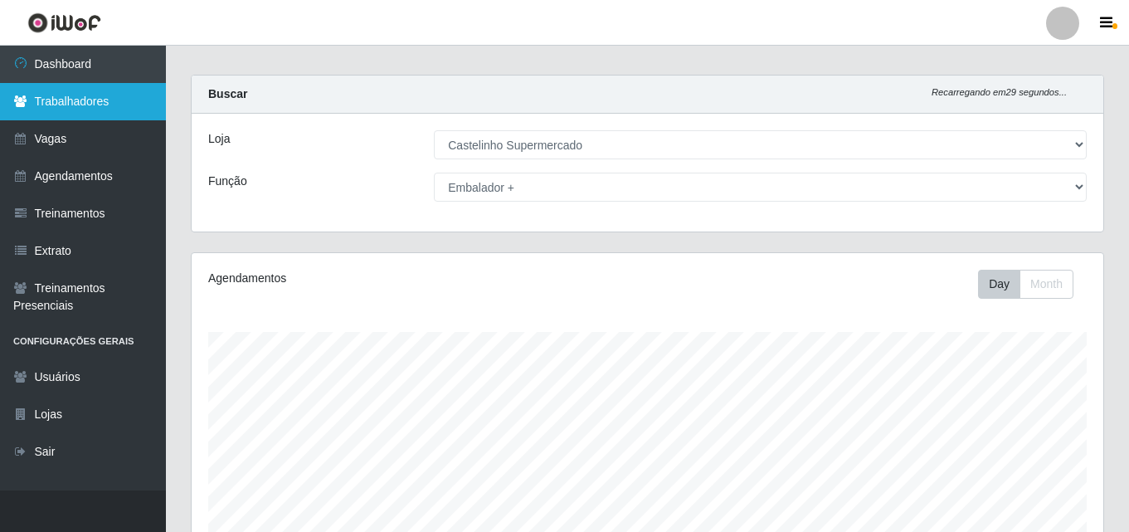
scroll to position [0, 0]
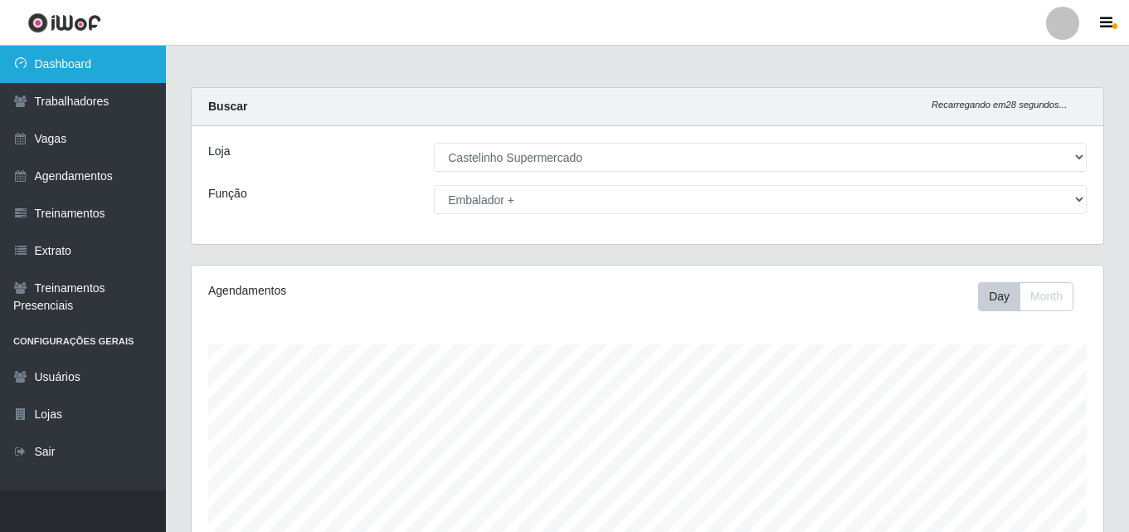
click at [61, 62] on link "Dashboard" at bounding box center [83, 64] width 166 height 37
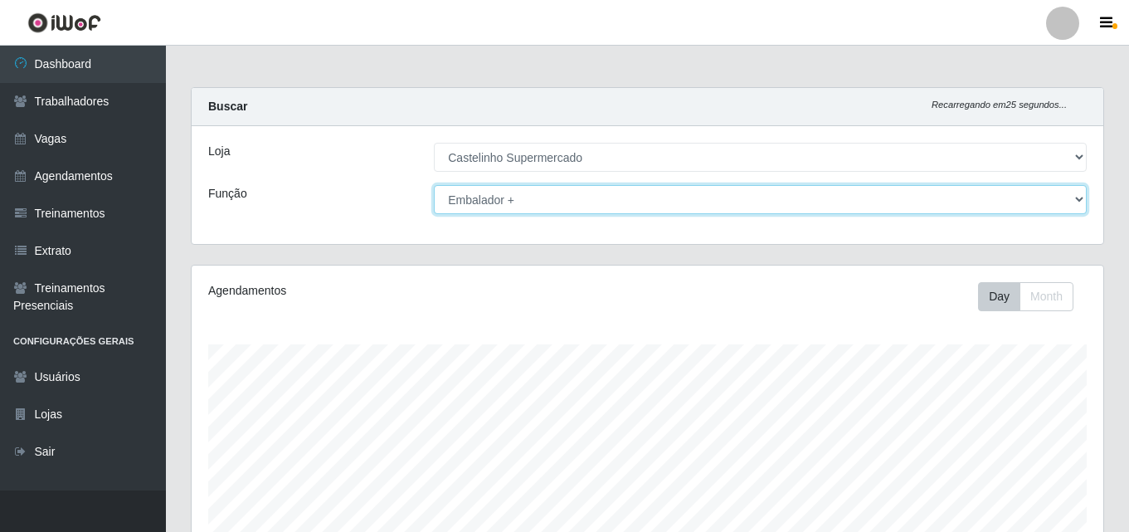
drag, startPoint x: 1076, startPoint y: 200, endPoint x: 1048, endPoint y: 209, distance: 28.8
click at [1077, 200] on select "[Selecione...] ASG ASG + ASG ++ Balconista de Açougue Balconista de Açougue + B…" at bounding box center [760, 199] width 653 height 29
click at [434, 185] on select "[Selecione...] ASG ASG + ASG ++ Balconista de Açougue Balconista de Açougue + B…" at bounding box center [760, 199] width 653 height 29
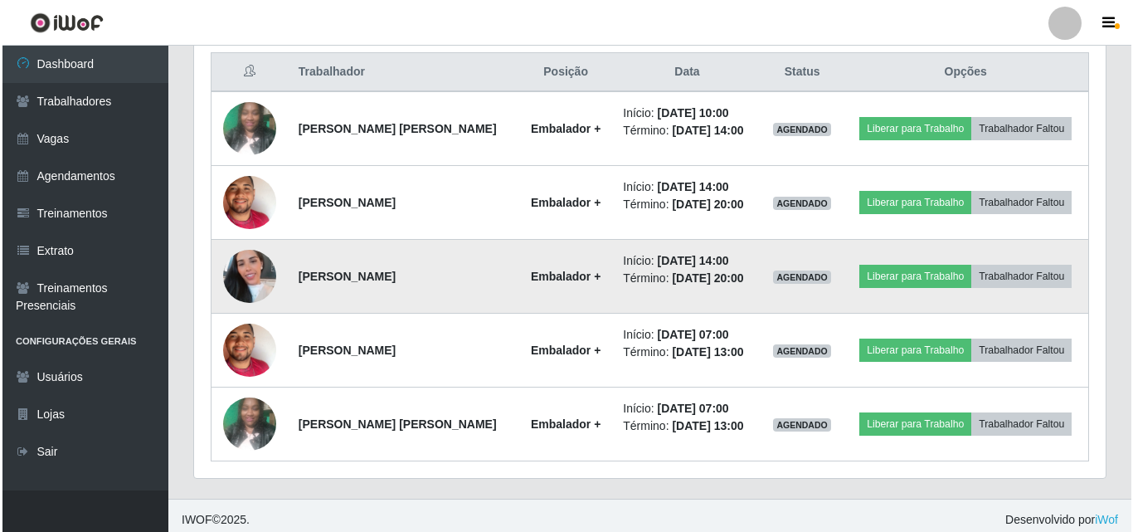
scroll to position [644, 0]
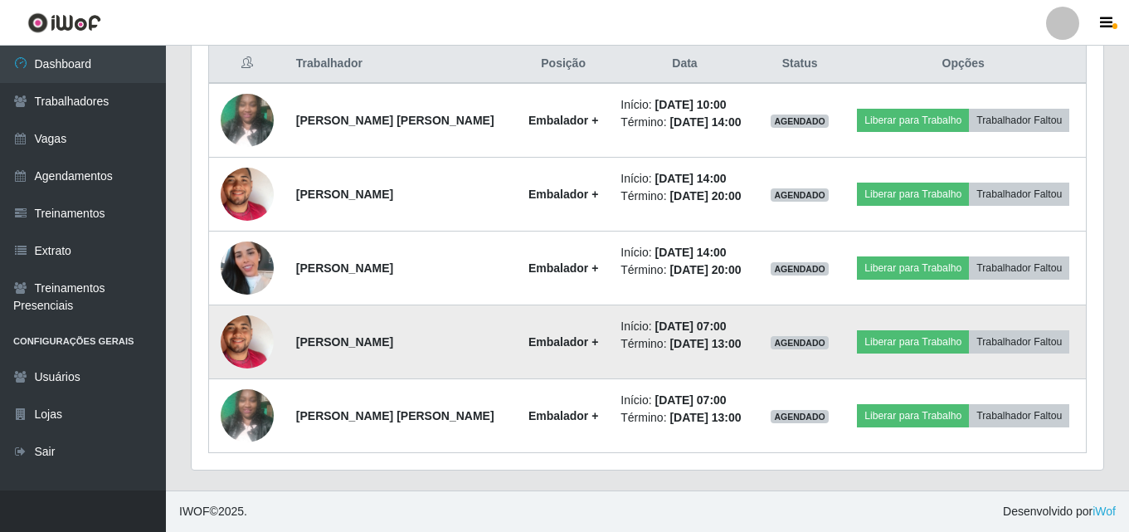
click at [232, 347] on img at bounding box center [247, 341] width 53 height 95
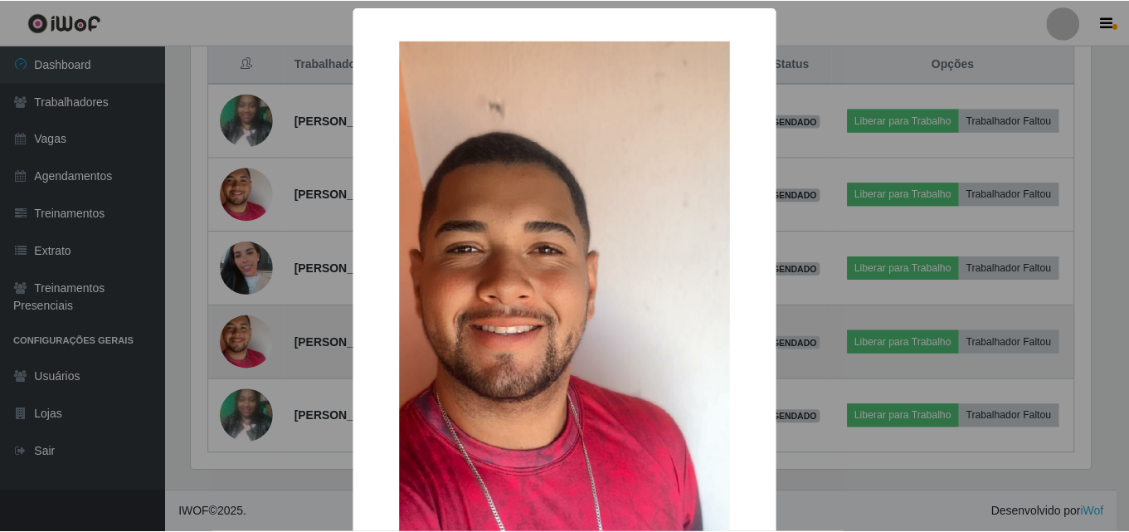
scroll to position [344, 903]
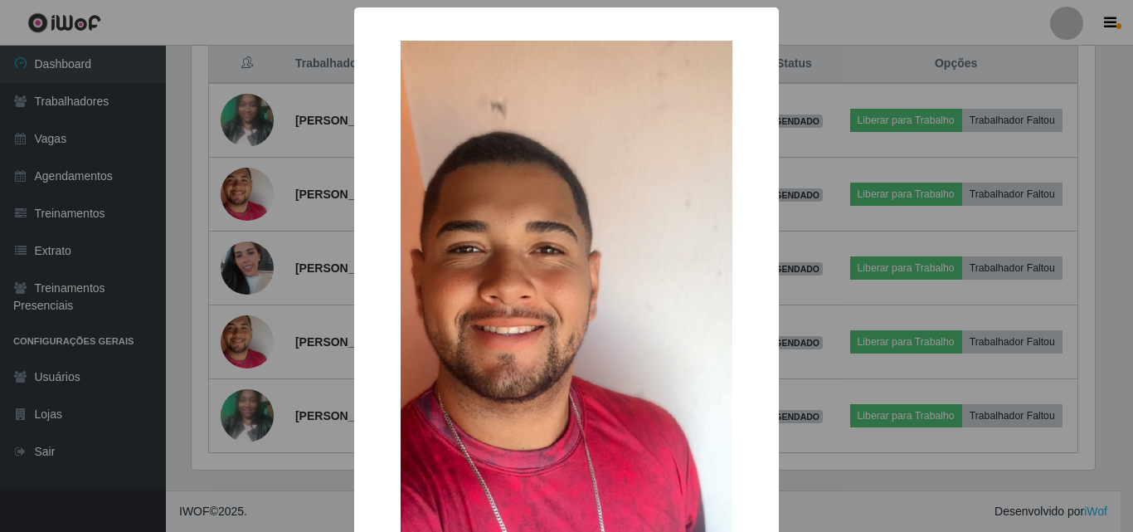
click at [796, 11] on div "× OK Cancel" at bounding box center [566, 266] width 1133 height 532
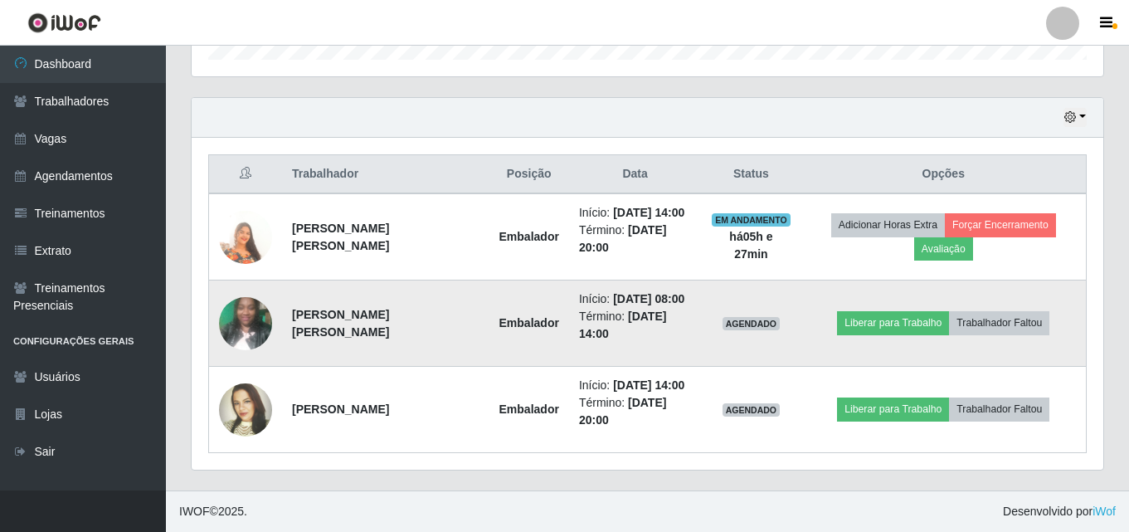
scroll to position [644, 0]
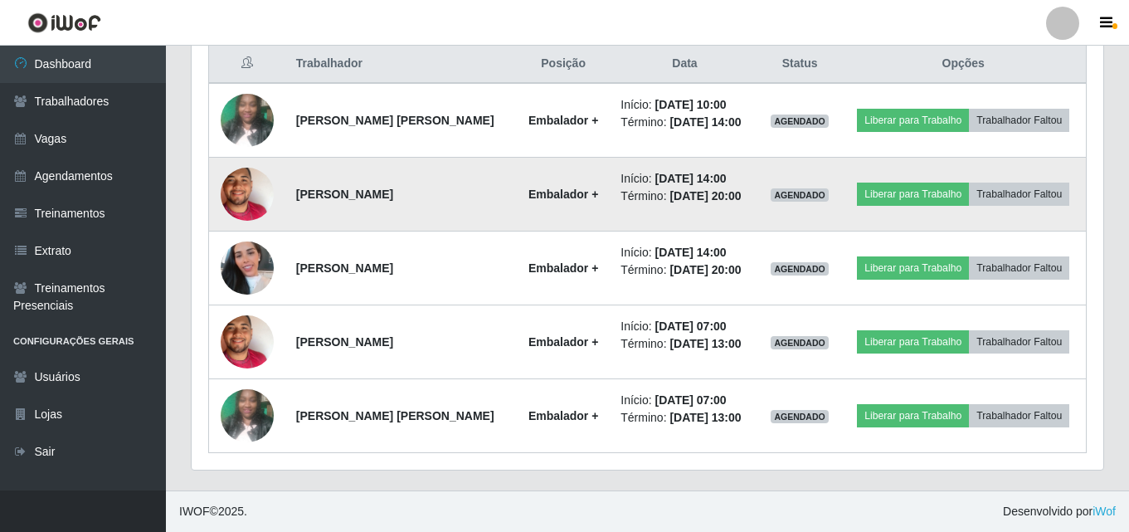
click at [252, 186] on img at bounding box center [247, 194] width 53 height 95
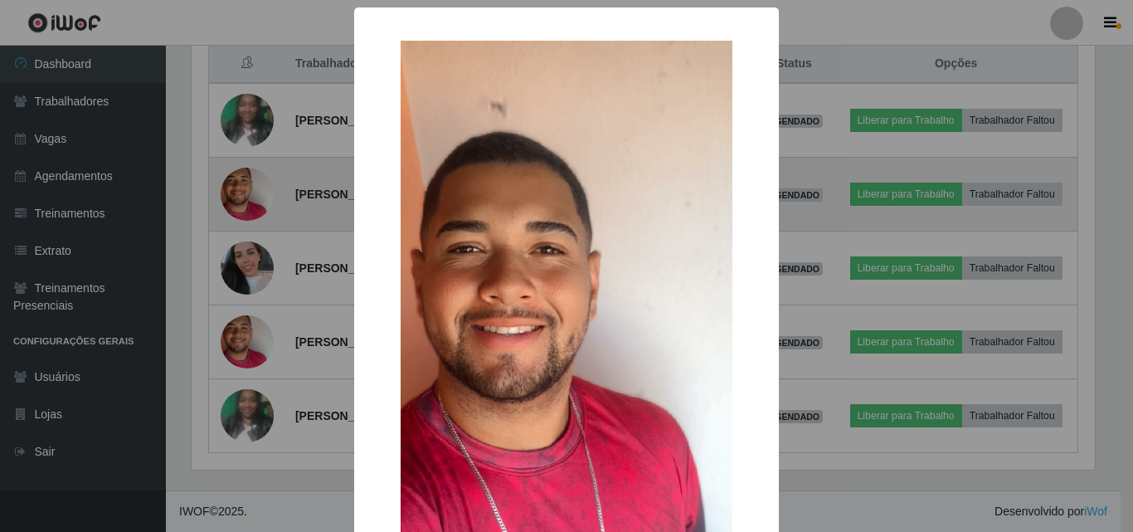
click at [252, 186] on div "× OK Cancel" at bounding box center [566, 266] width 1133 height 532
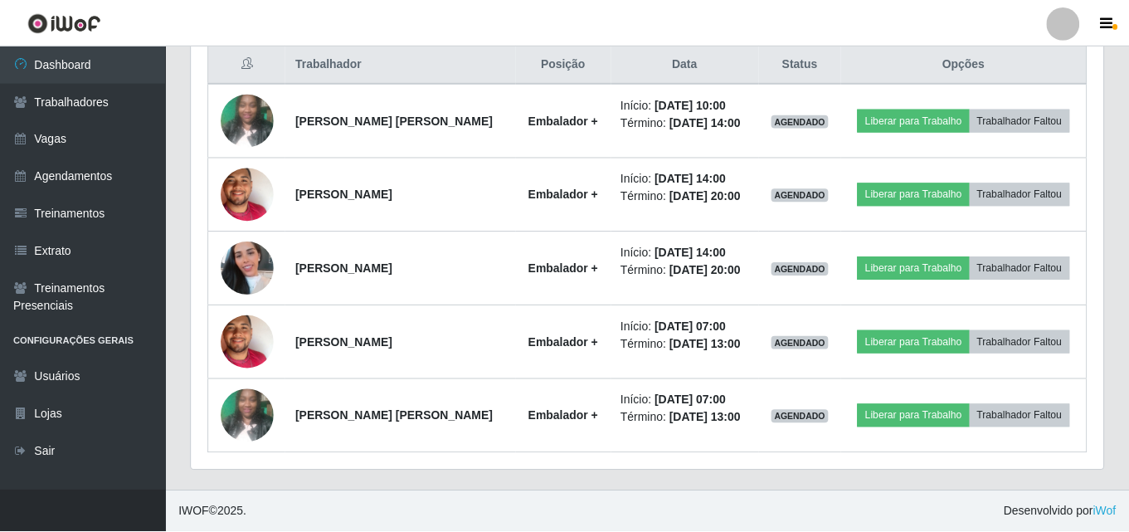
scroll to position [344, 911]
